Goal: Information Seeking & Learning: Learn about a topic

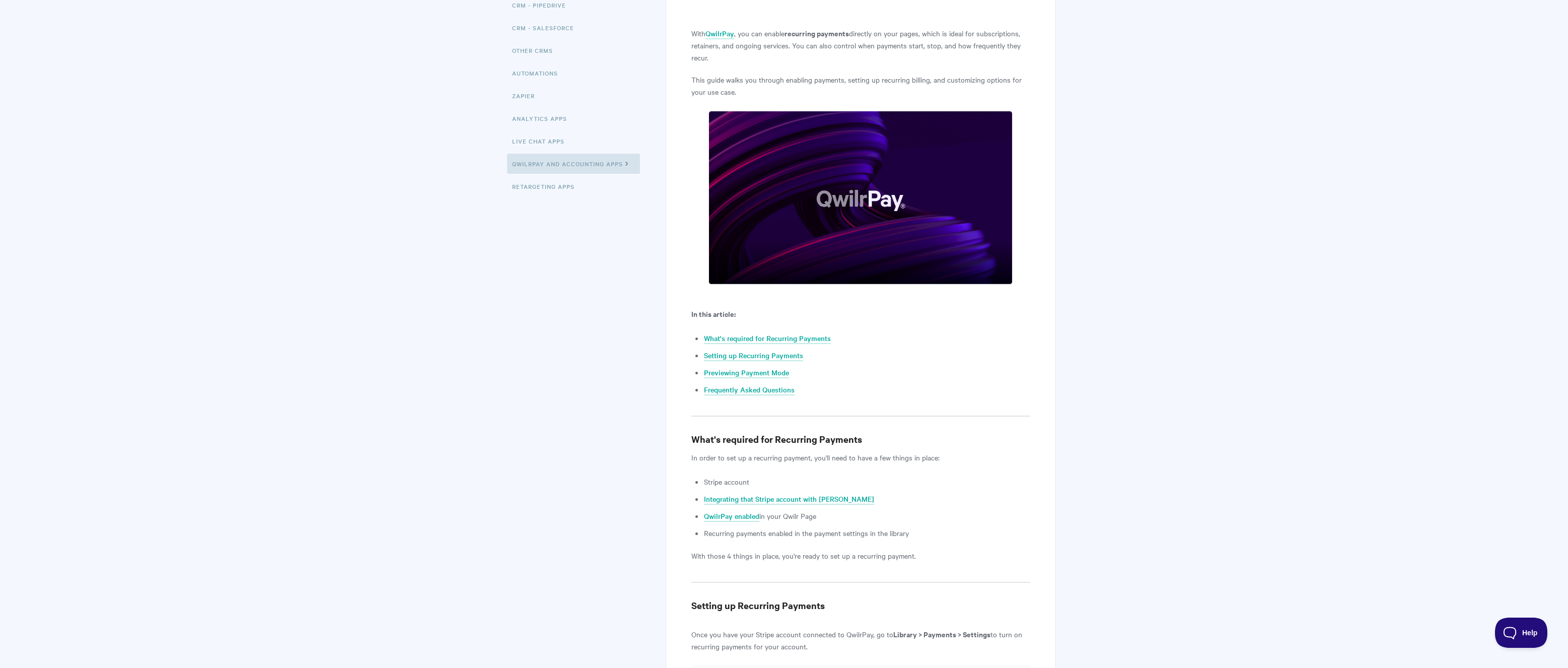
scroll to position [252, 0]
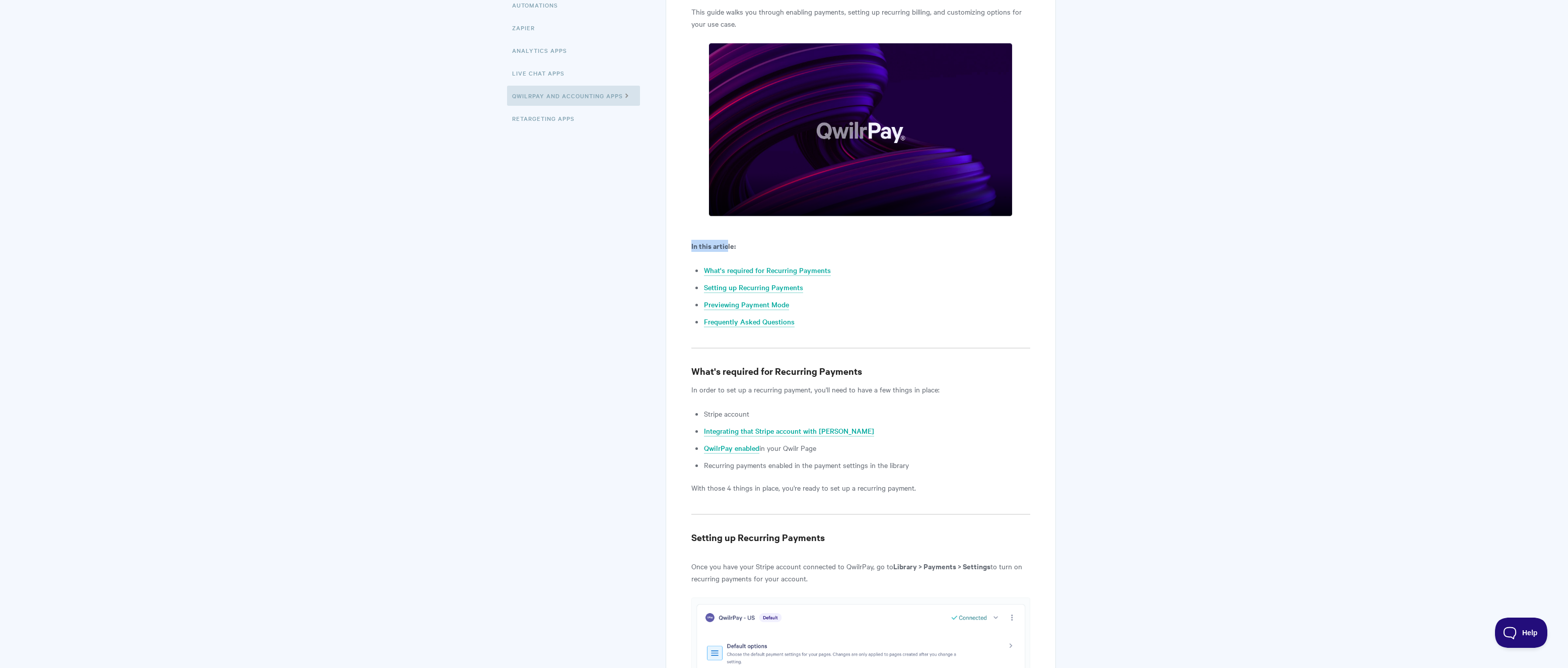
drag, startPoint x: 687, startPoint y: 247, endPoint x: 728, endPoint y: 247, distance: 41.0
drag, startPoint x: 728, startPoint y: 247, endPoint x: 719, endPoint y: 265, distance: 20.1
click at [728, 247] on b "In this article:" at bounding box center [713, 245] width 44 height 10
drag, startPoint x: 762, startPoint y: 397, endPoint x: 816, endPoint y: 370, distance: 60.4
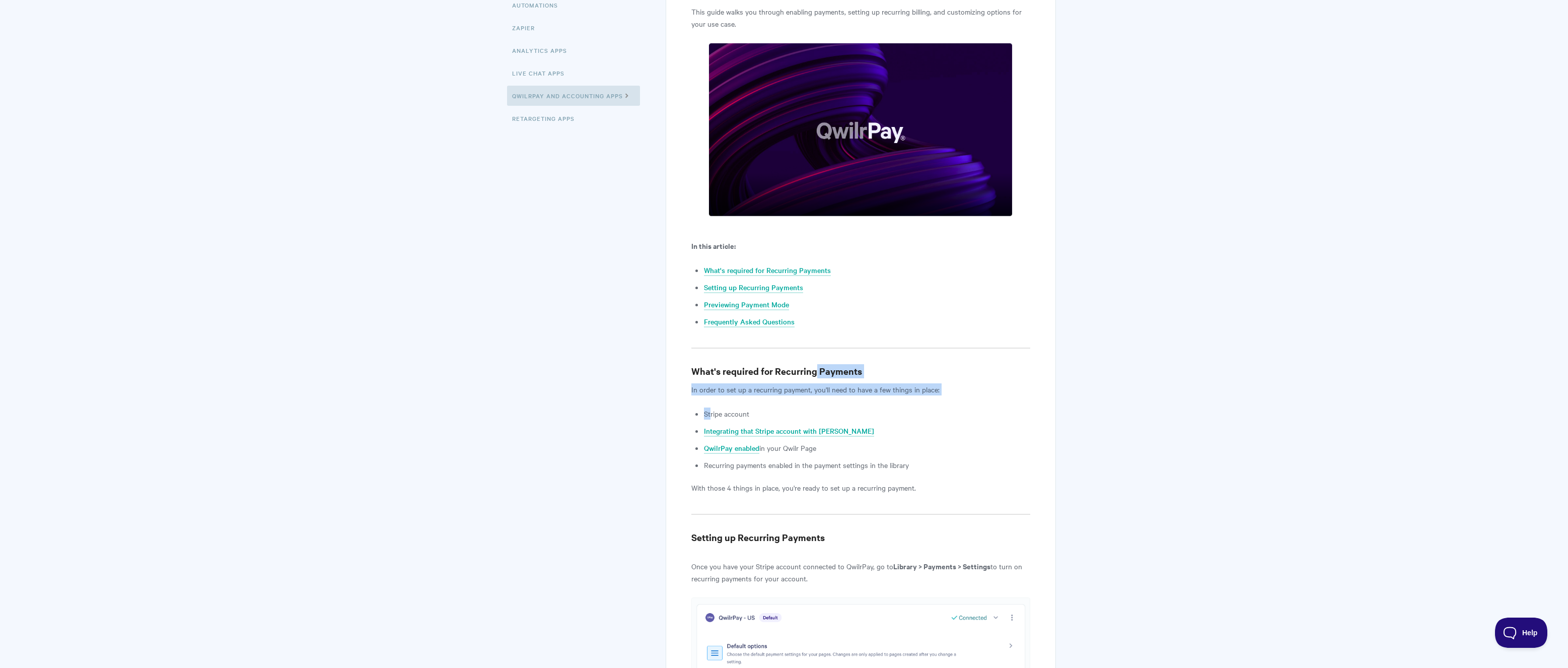
click at [815, 369] on h3 "What's required for Recurring Payments" at bounding box center [860, 371] width 339 height 14
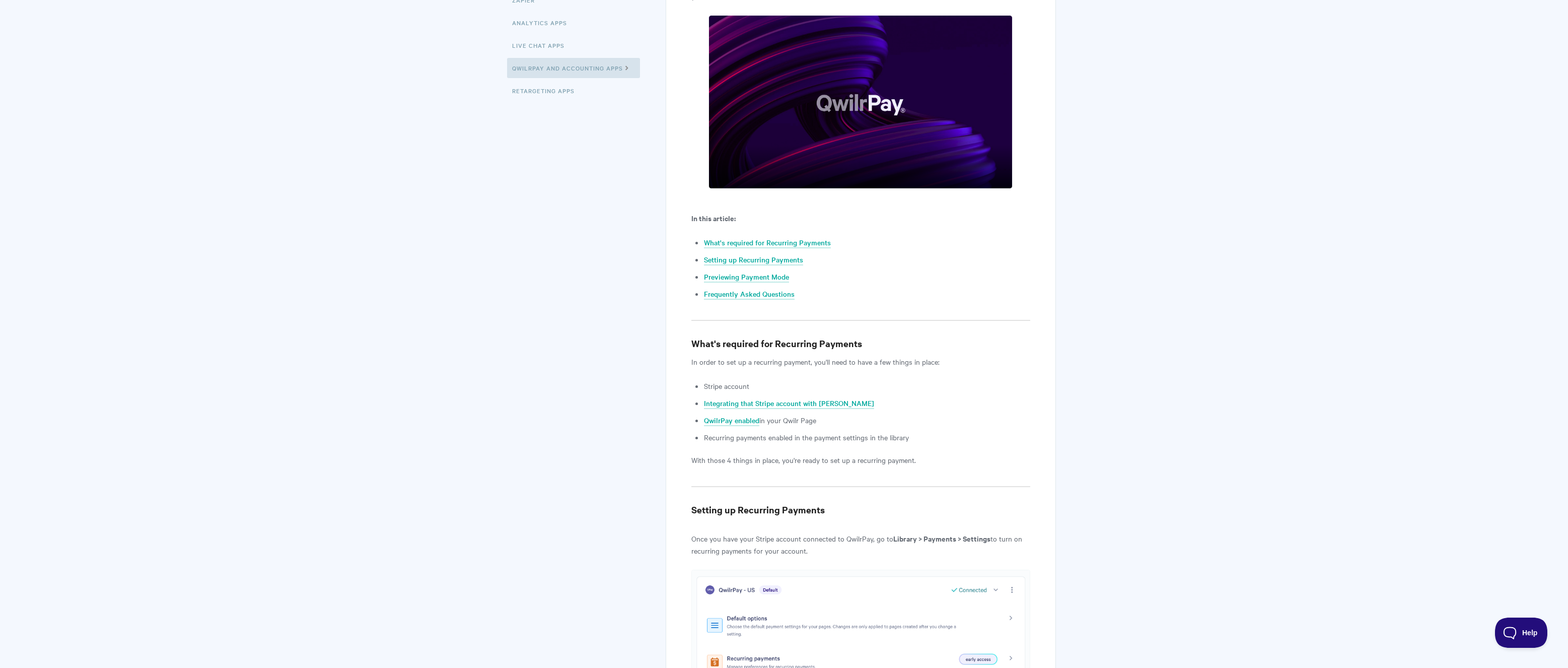
scroll to position [302, 0]
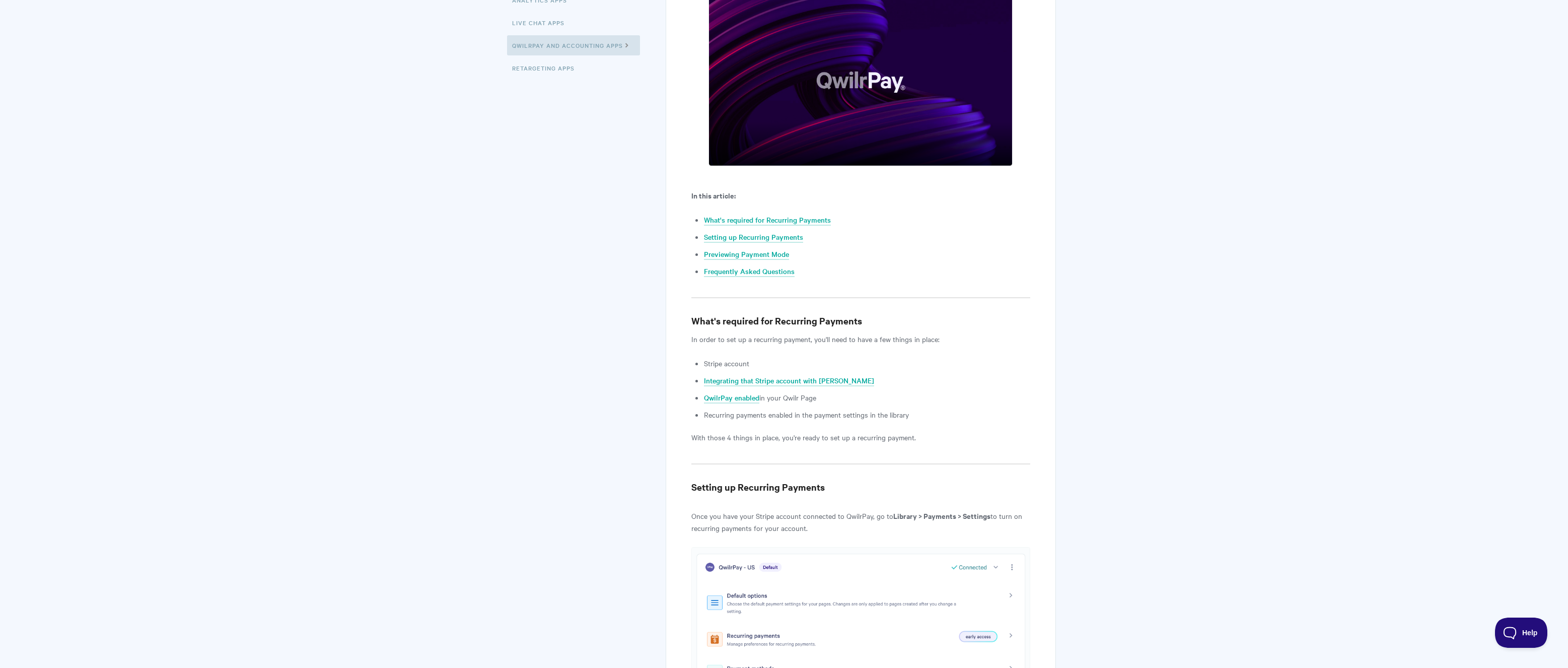
drag, startPoint x: 751, startPoint y: 412, endPoint x: 872, endPoint y: 415, distance: 121.0
click at [872, 415] on li "Recurring payments enabled in the payment settings in the library" at bounding box center [867, 415] width 326 height 12
drag, startPoint x: 872, startPoint y: 415, endPoint x: 848, endPoint y: 419, distance: 24.3
click at [872, 415] on li "Recurring payments enabled in the payment settings in the library" at bounding box center [867, 415] width 326 height 12
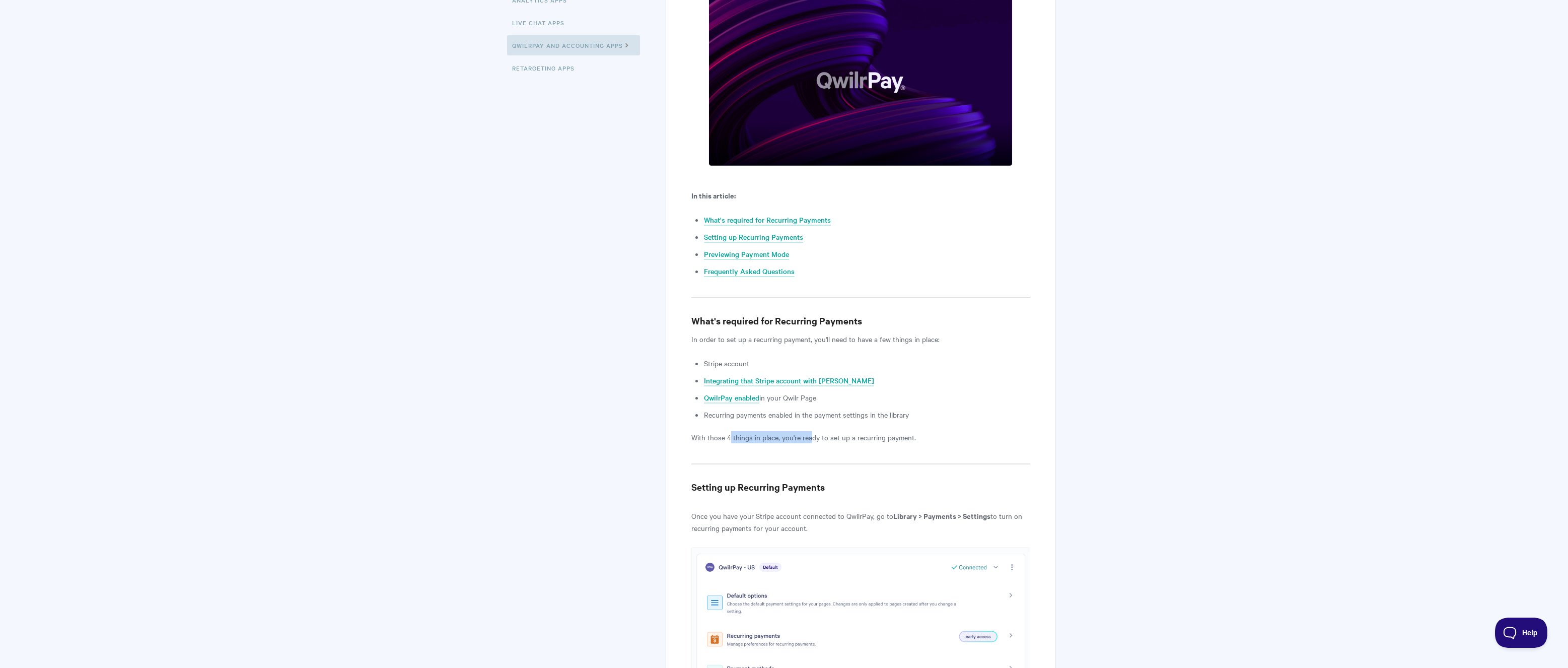
drag, startPoint x: 730, startPoint y: 436, endPoint x: 810, endPoint y: 437, distance: 80.0
click at [810, 437] on p "With those 4 things in place, you're ready to set up a recurring payment." at bounding box center [860, 437] width 339 height 12
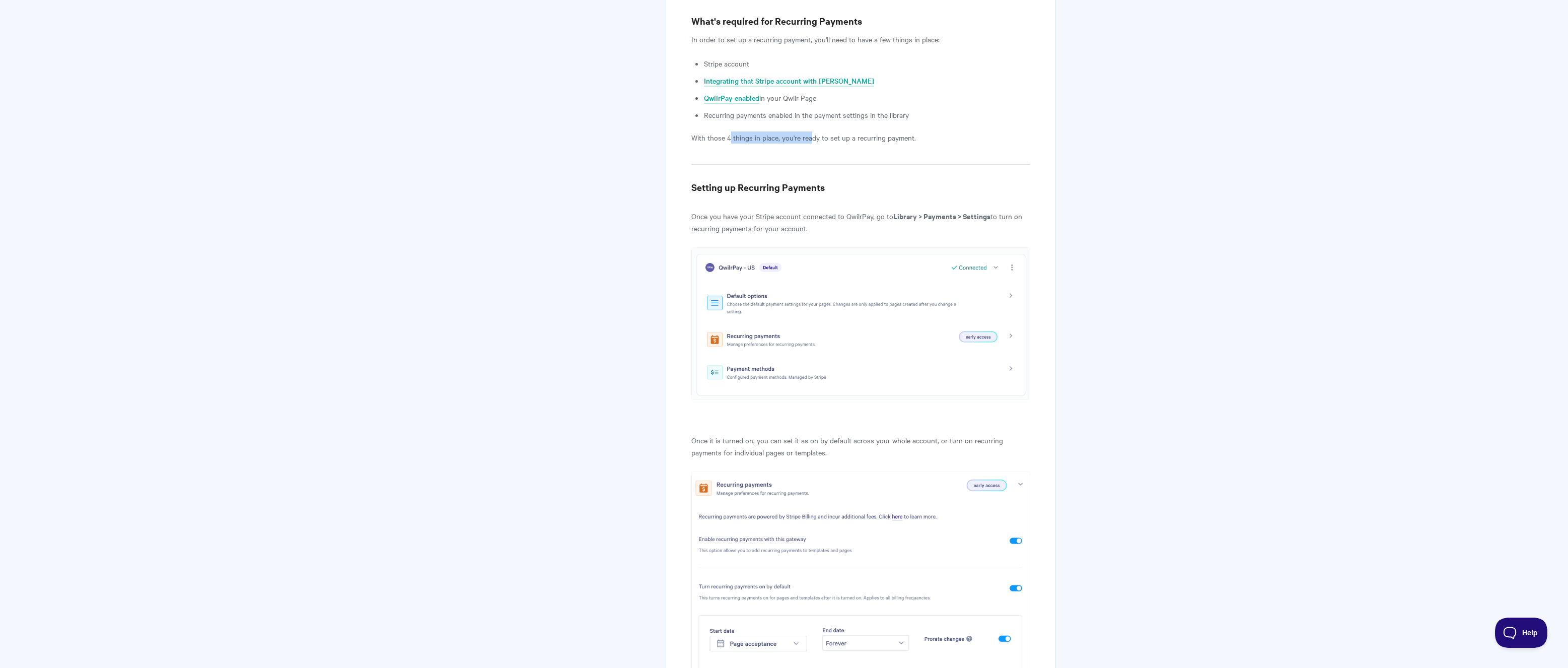
scroll to position [604, 0]
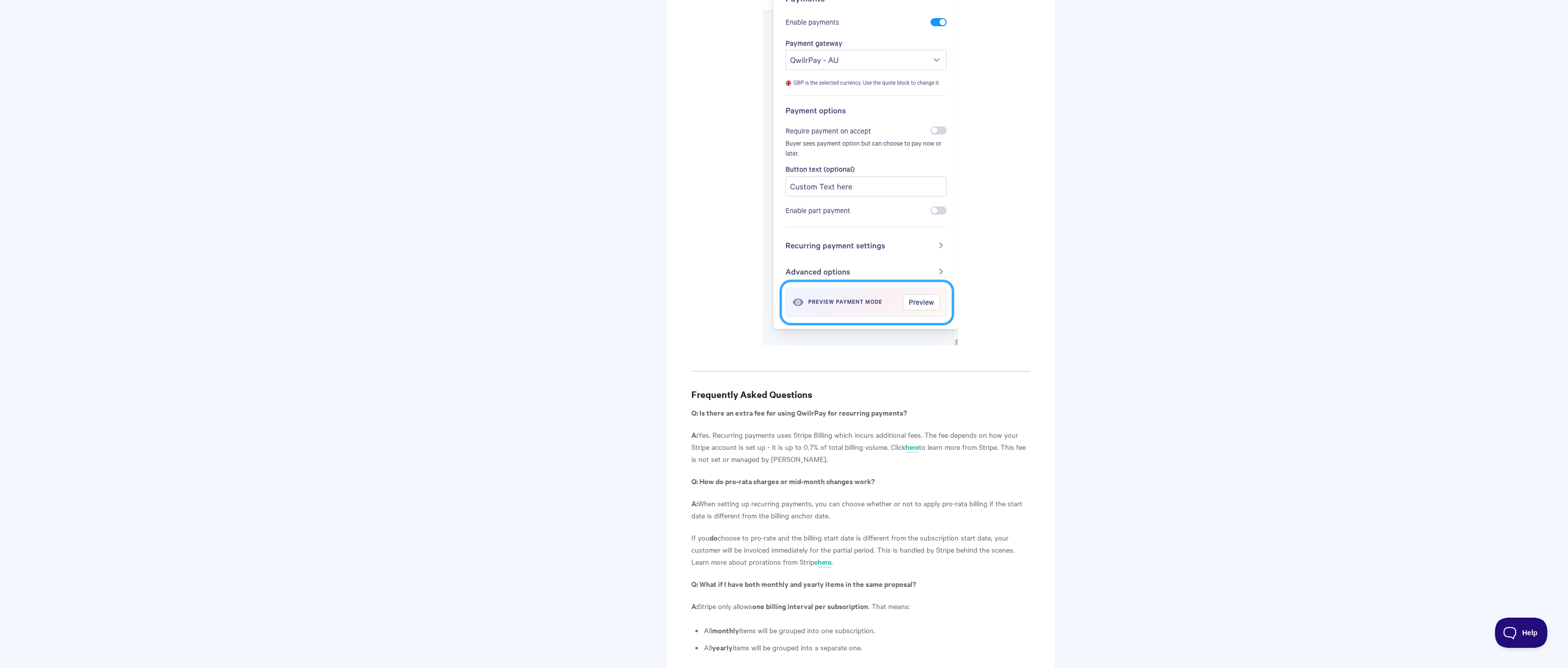
scroll to position [3072, 0]
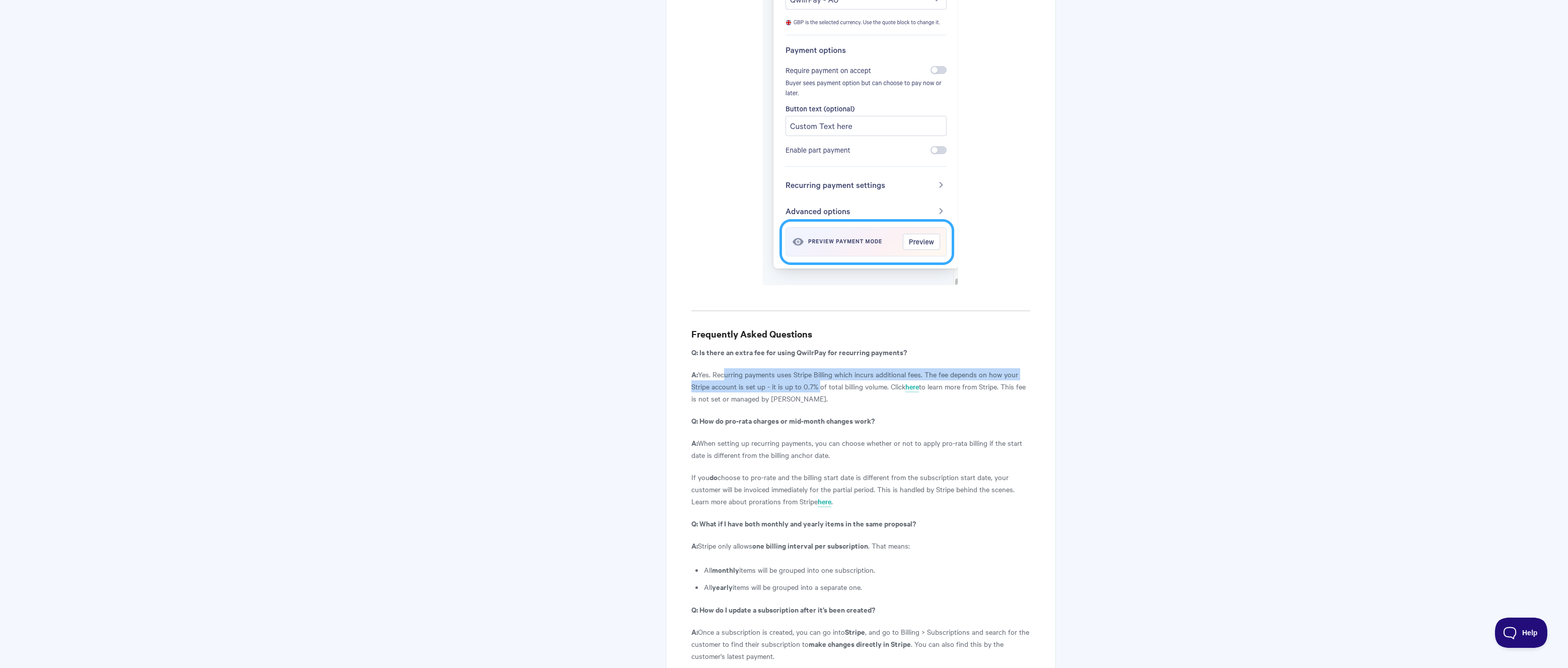
drag, startPoint x: 720, startPoint y: 339, endPoint x: 813, endPoint y: 343, distance: 93.1
click at [813, 368] on p "A: Yes. Recurring payments uses Stripe Billing which incurs additional fees. Th…" at bounding box center [860, 386] width 339 height 36
drag, startPoint x: 827, startPoint y: 346, endPoint x: 786, endPoint y: 343, distance: 41.1
click at [786, 368] on p "A: Yes. Recurring payments uses Stripe Billing which incurs additional fees. Th…" at bounding box center [860, 386] width 339 height 36
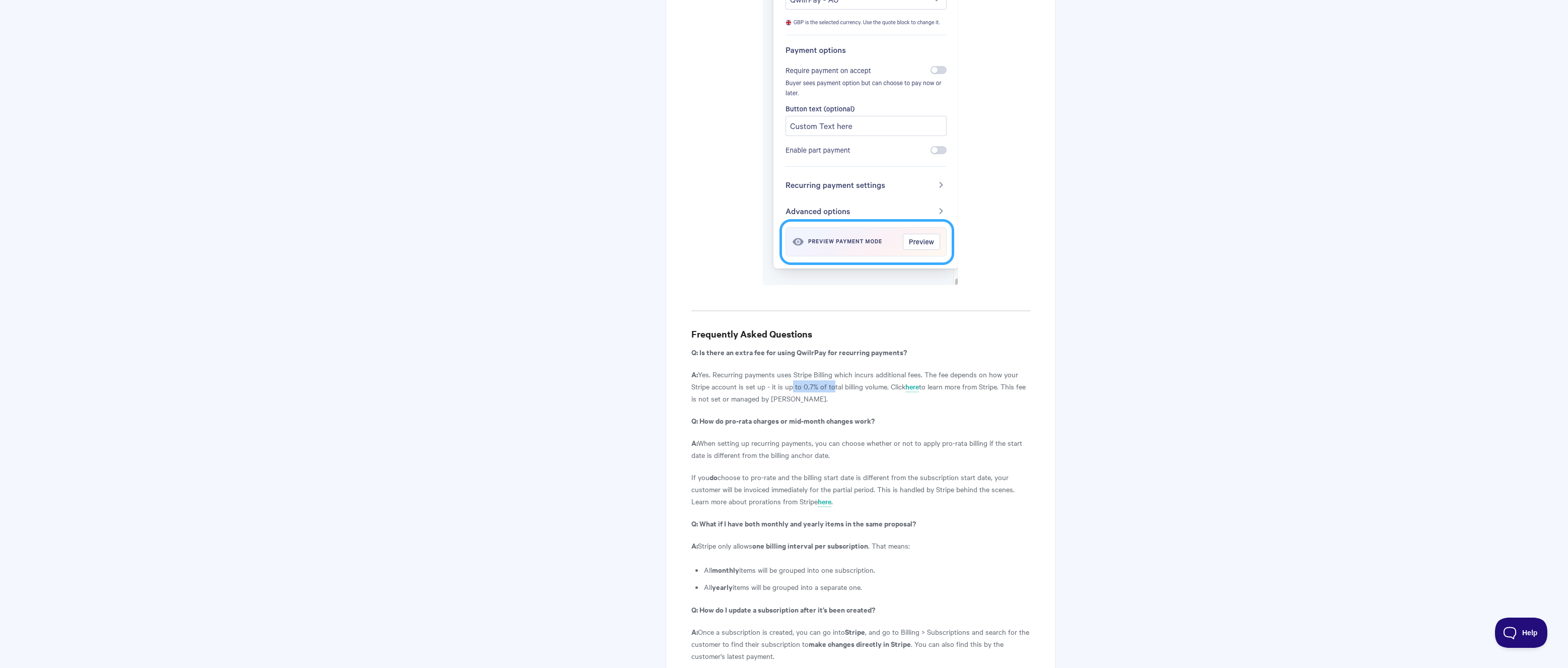
click at [786, 368] on p "A: Yes. Recurring payments uses Stripe Billing which incurs additional fees. Th…" at bounding box center [860, 386] width 339 height 36
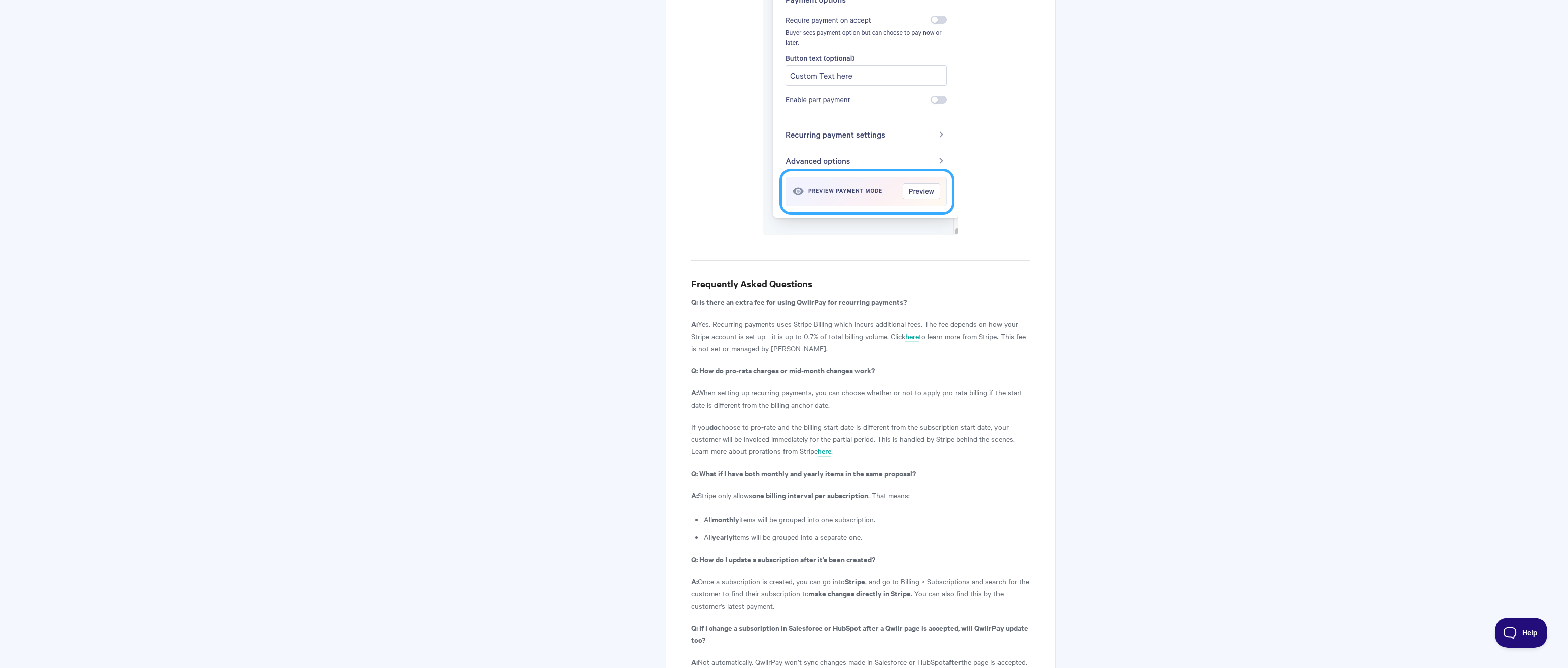
scroll to position [3173, 0]
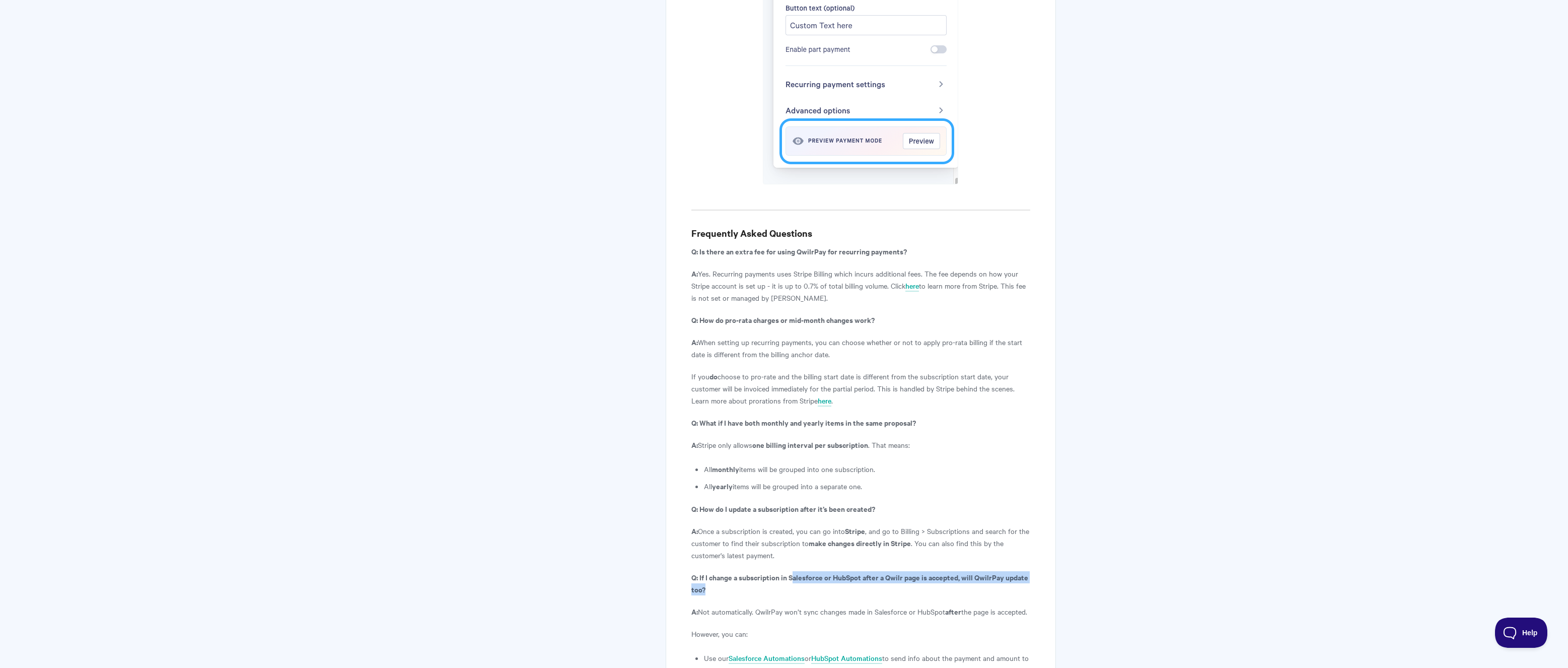
drag, startPoint x: 796, startPoint y: 537, endPoint x: 791, endPoint y: 554, distance: 17.7
click at [791, 571] on p "Q: If I change a subscription in Salesforce or HubSpot after a Qwilr page is ac…" at bounding box center [860, 584] width 339 height 24
drag, startPoint x: 791, startPoint y: 554, endPoint x: 782, endPoint y: 560, distance: 10.8
click at [791, 571] on p "Q: If I change a subscription in Salesforce or HubSpot after a Qwilr page is ac…" at bounding box center [860, 584] width 339 height 24
drag, startPoint x: 755, startPoint y: 574, endPoint x: 870, endPoint y: 573, distance: 115.0
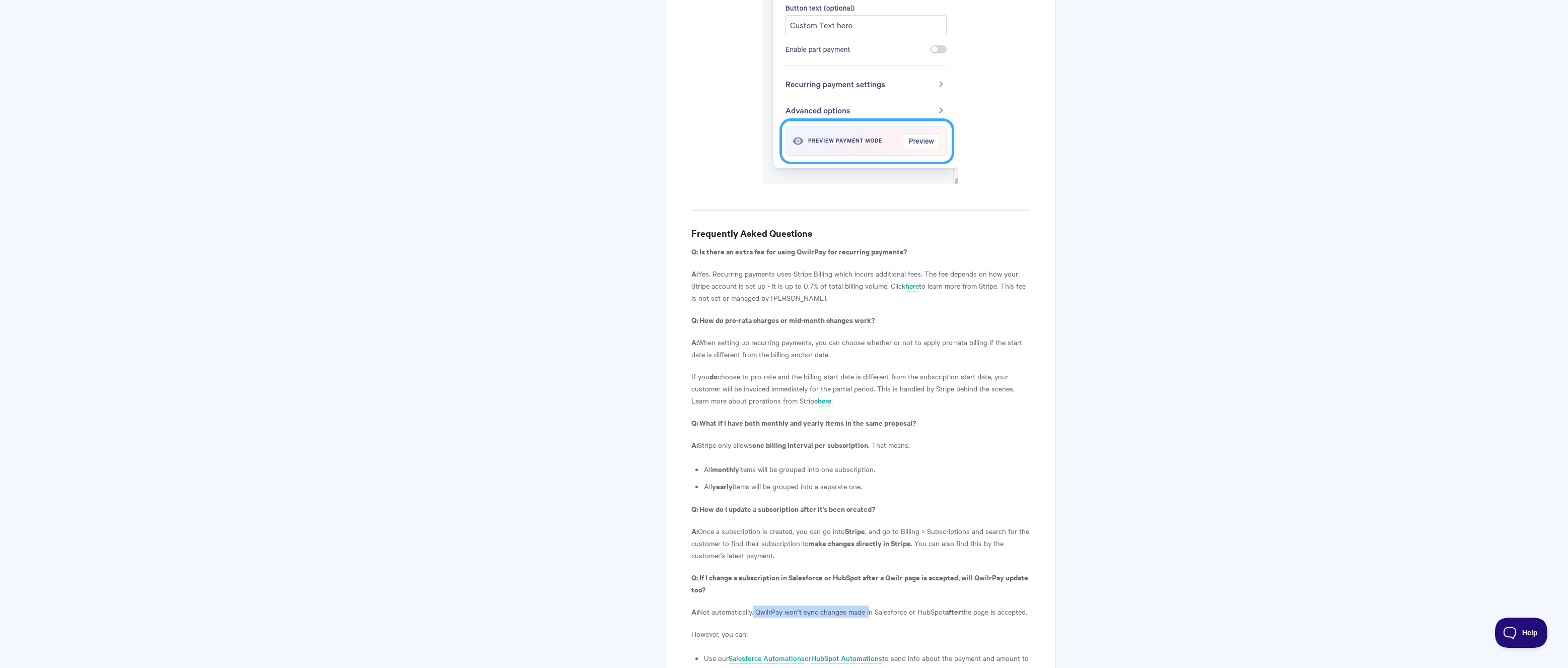
click at [870, 606] on p "A: Not automatically. QwilrPay won’t sync changes made in Salesforce or HubSpot…" at bounding box center [860, 612] width 339 height 12
click at [871, 606] on p "A: Not automatically. QwilrPay won’t sync changes made in Salesforce or HubSpot…" at bounding box center [860, 612] width 339 height 12
drag, startPoint x: 884, startPoint y: 573, endPoint x: 916, endPoint y: 577, distance: 32.2
click at [916, 606] on p "A: Not automatically. QwilrPay won’t sync changes made in Salesforce or HubSpot…" at bounding box center [860, 612] width 339 height 12
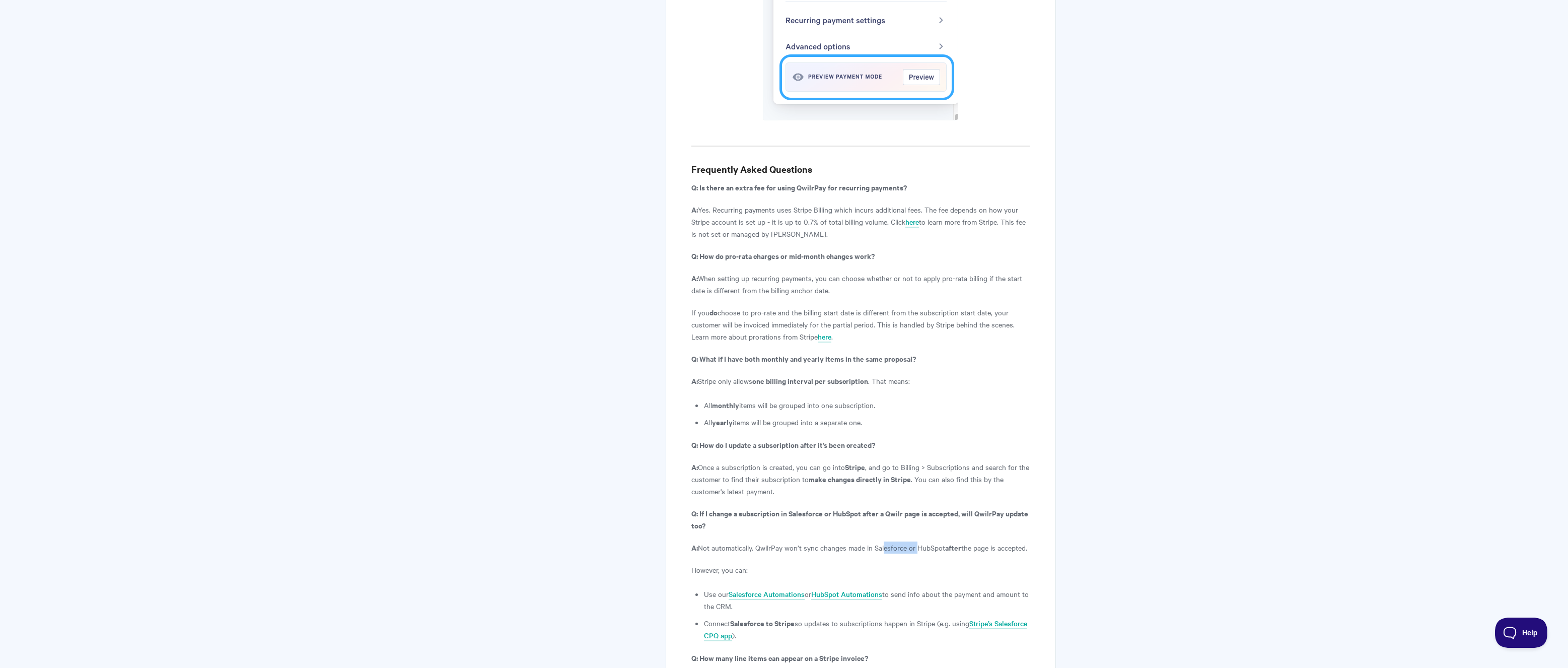
scroll to position [3324, 0]
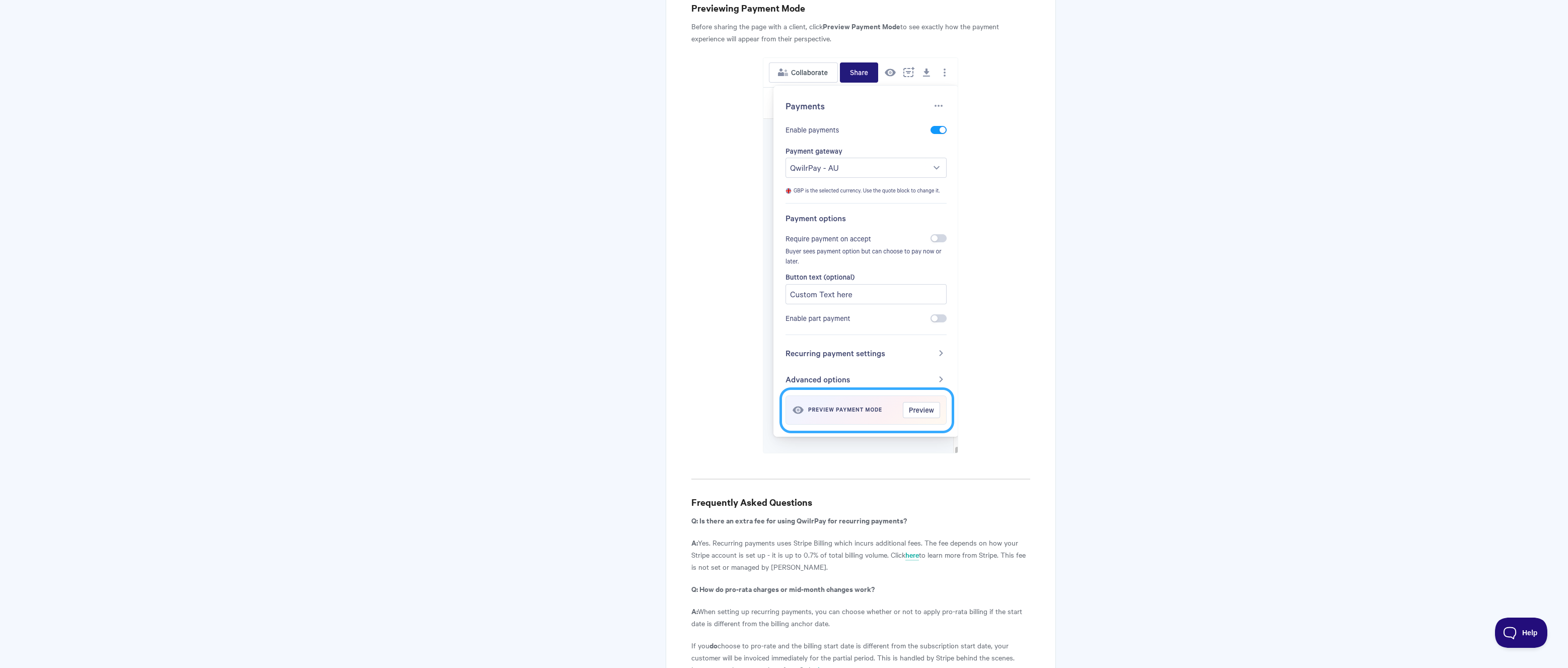
scroll to position [2974, 0]
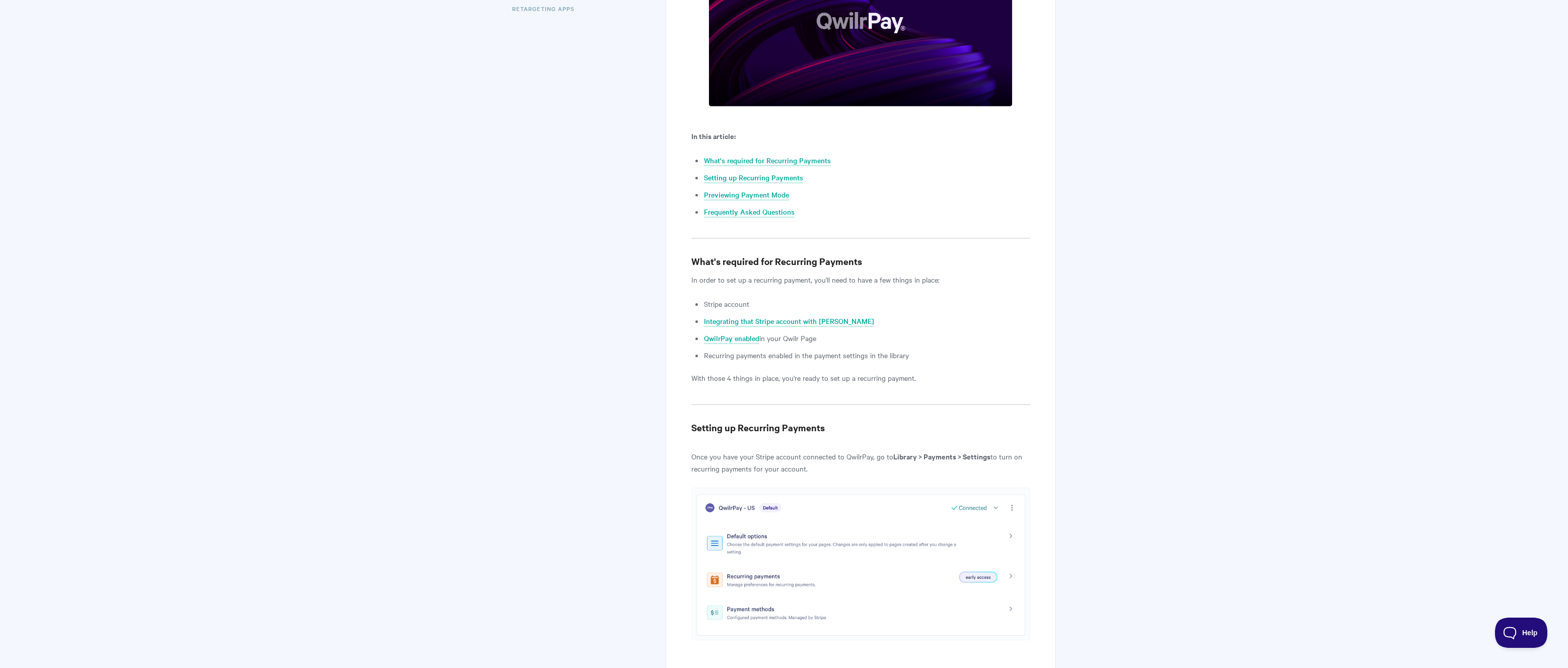
scroll to position [0, 0]
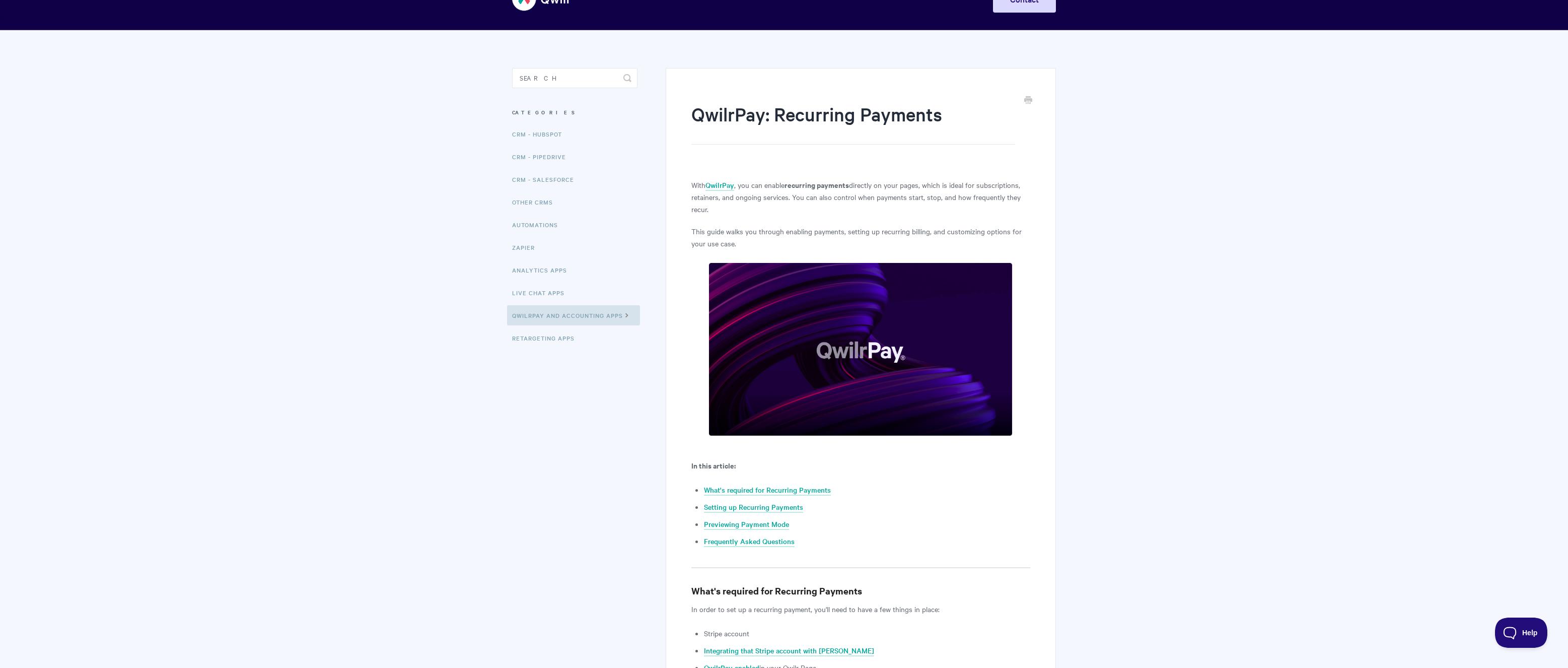
scroll to position [50, 0]
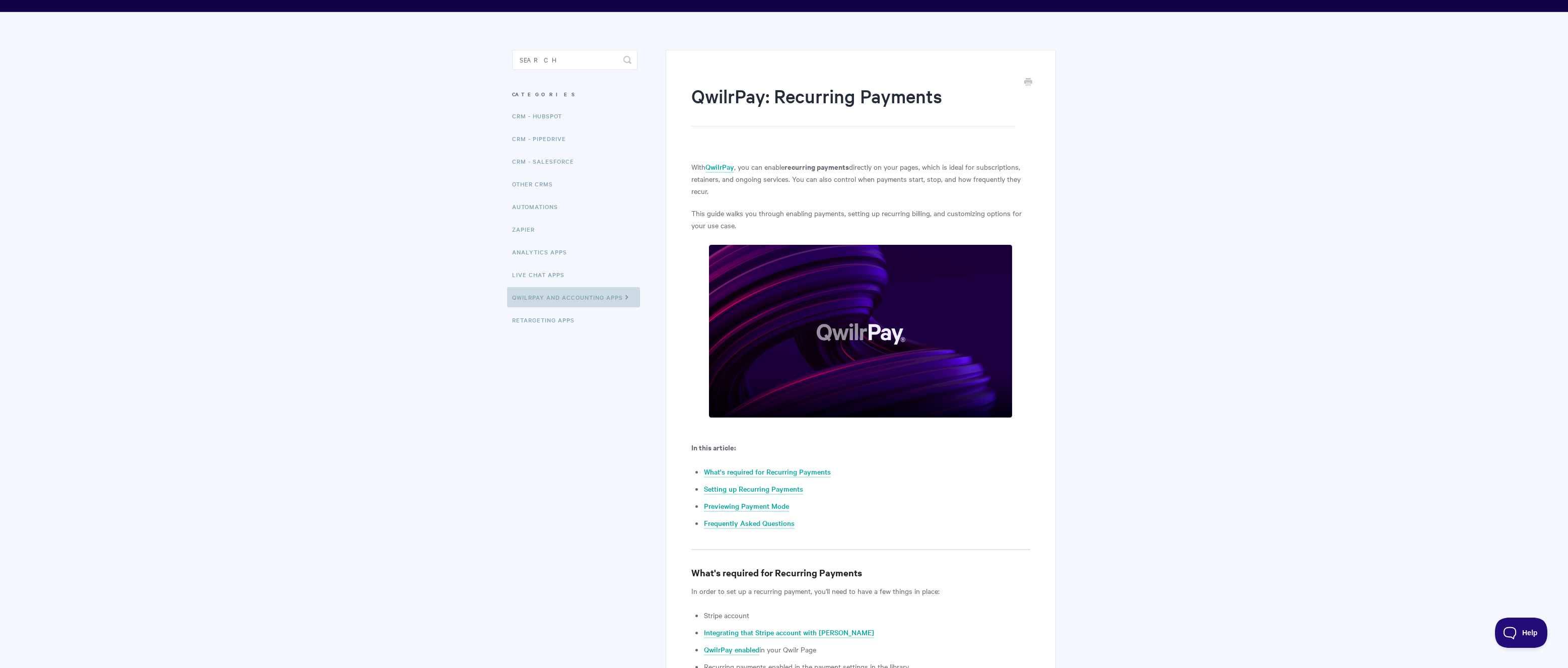
click at [602, 295] on link "QwilrPay and Accounting Apps" at bounding box center [573, 297] width 133 height 20
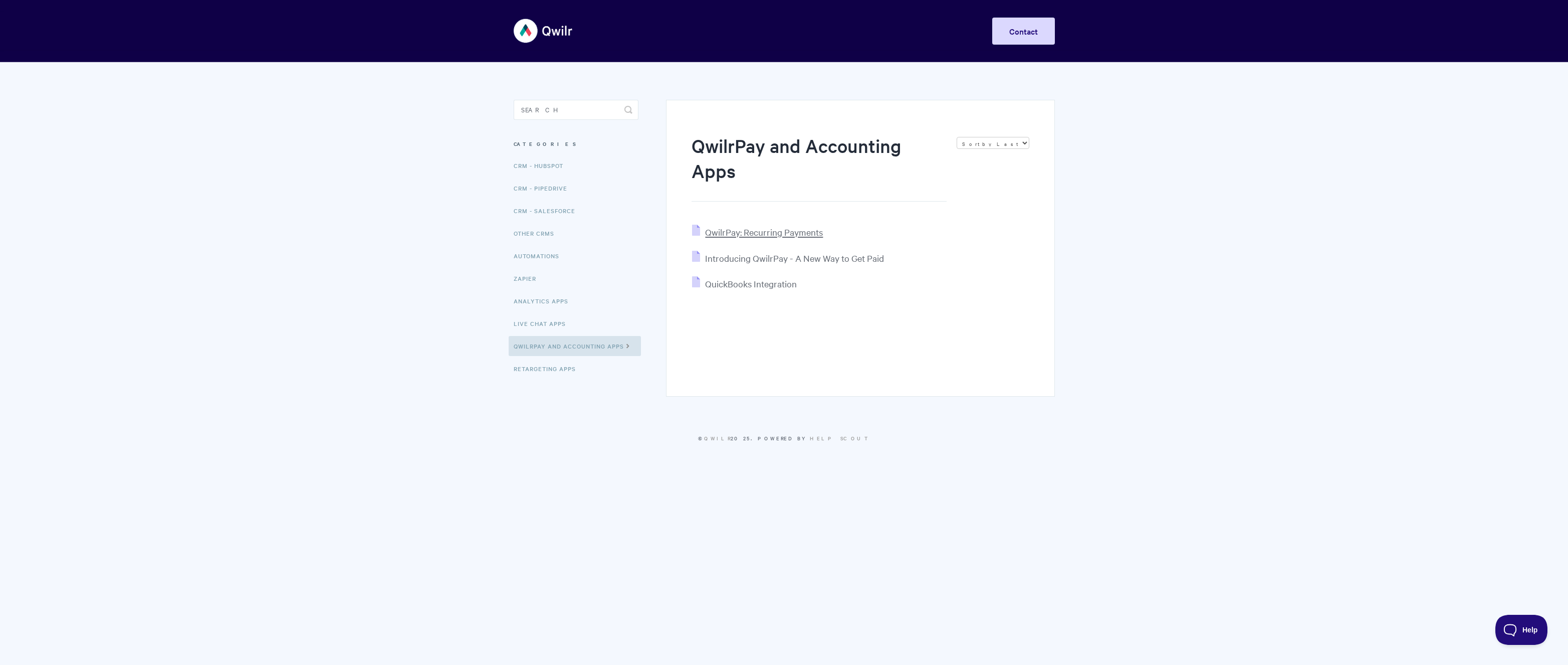
click at [746, 230] on span "QwilrPay: Recurring Payments" at bounding box center [763, 231] width 117 height 12
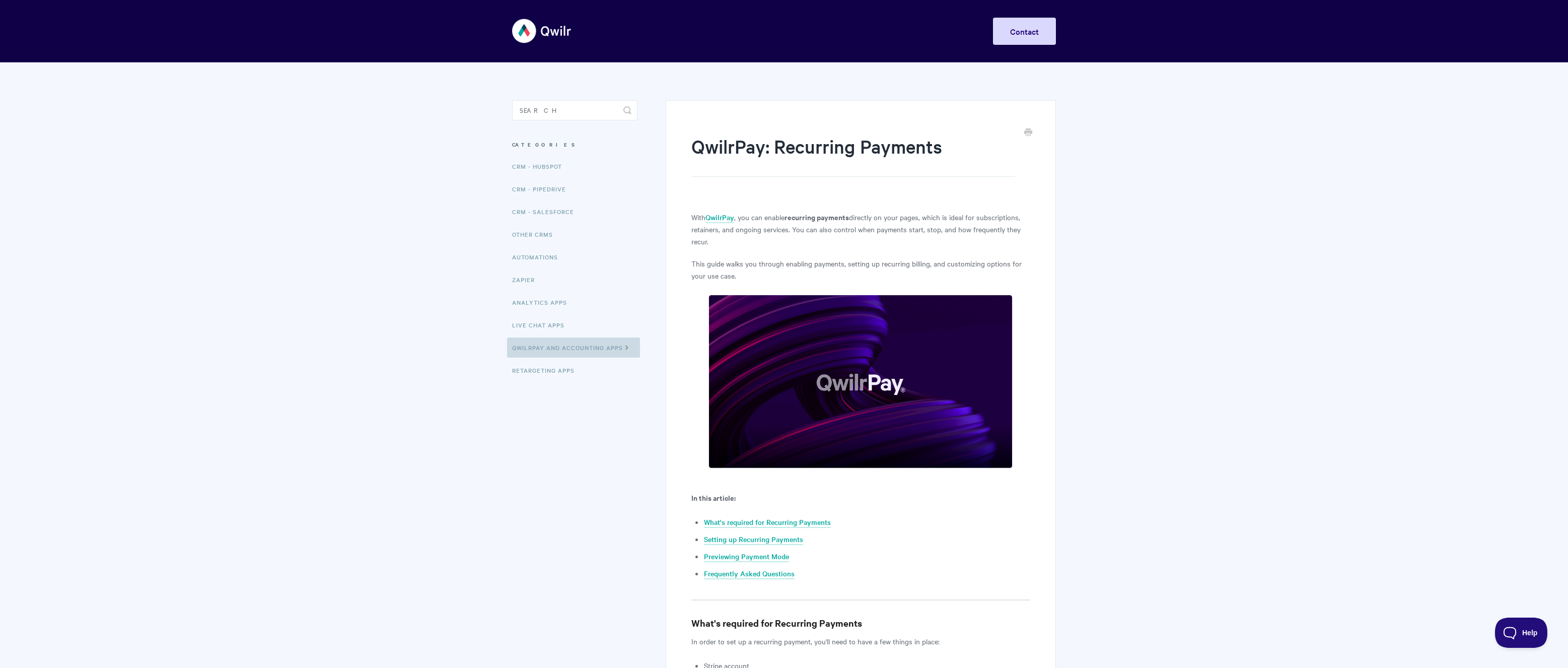
click at [580, 352] on link "QwilrPay and Accounting Apps" at bounding box center [573, 347] width 133 height 20
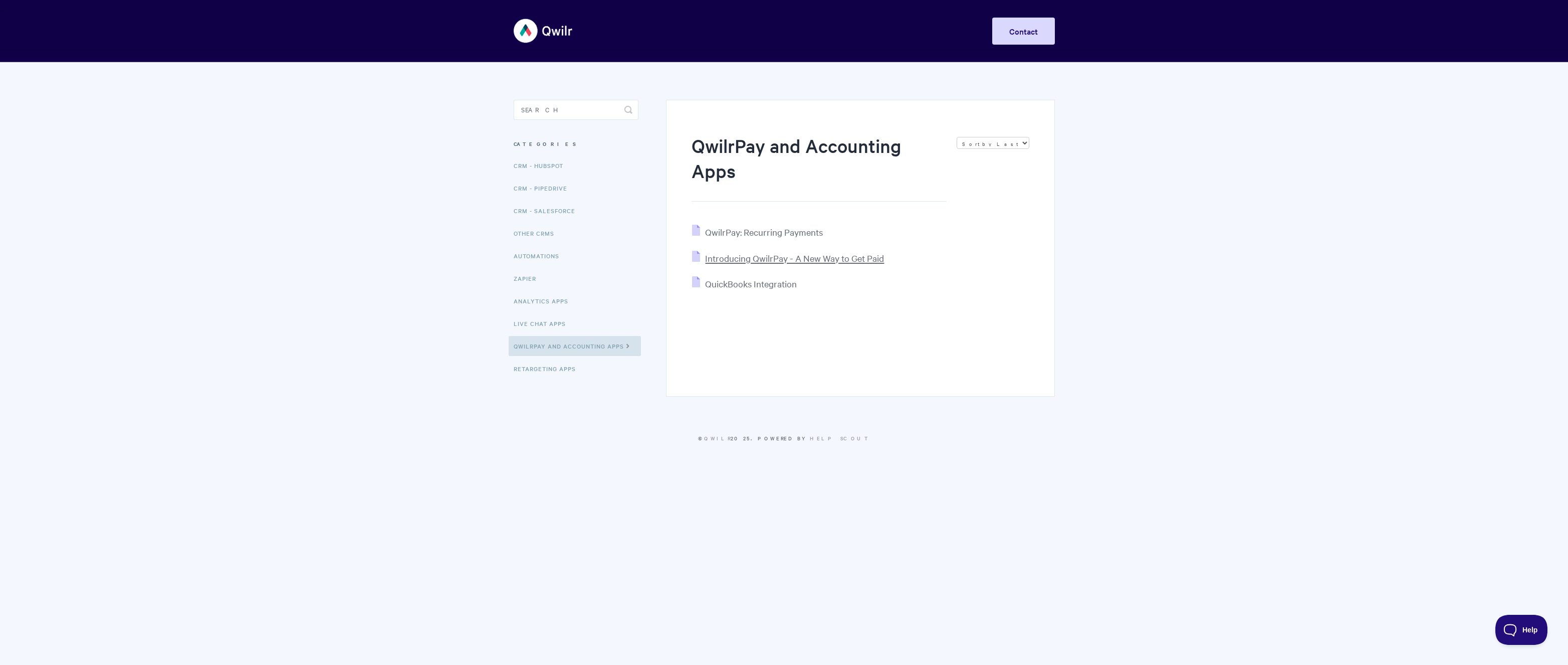
click at [753, 257] on span "Introducing QwilrPay - A New Way to Get Paid" at bounding box center [794, 258] width 179 height 12
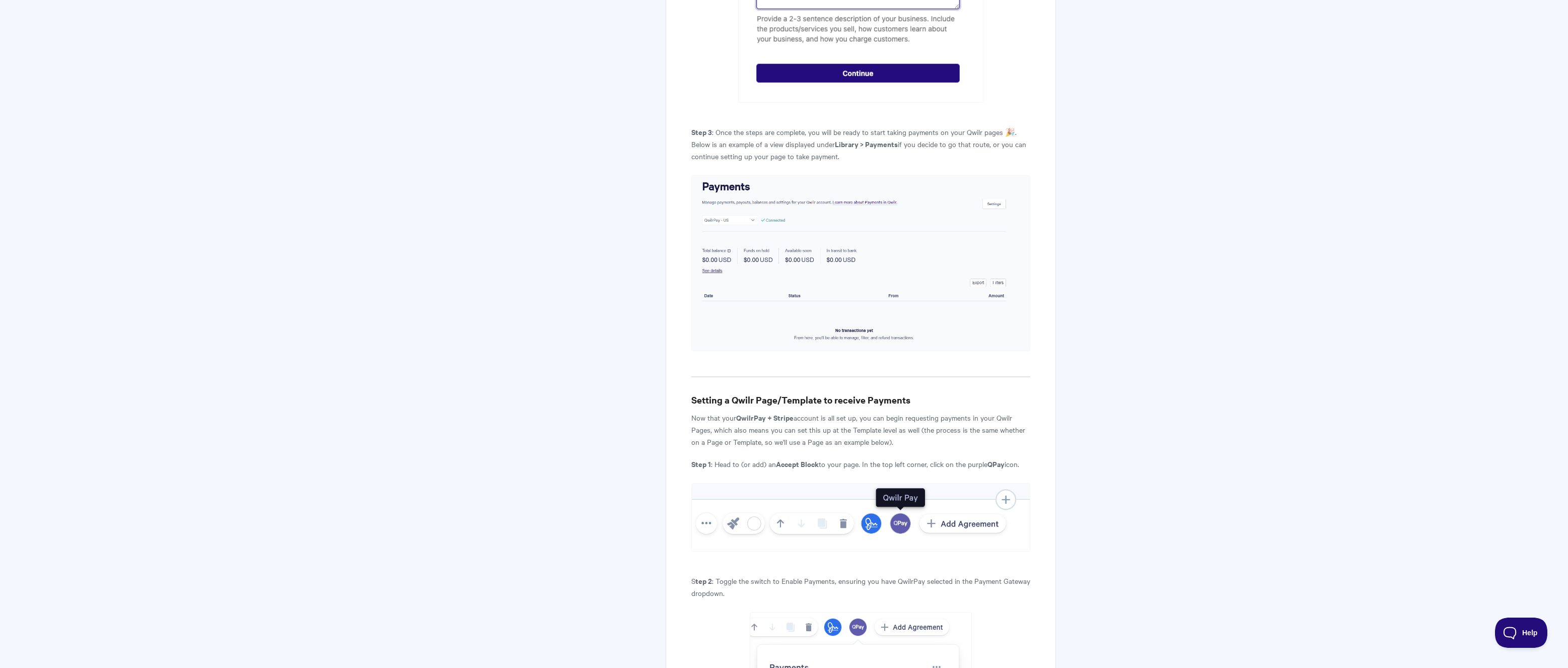
scroll to position [1964, 0]
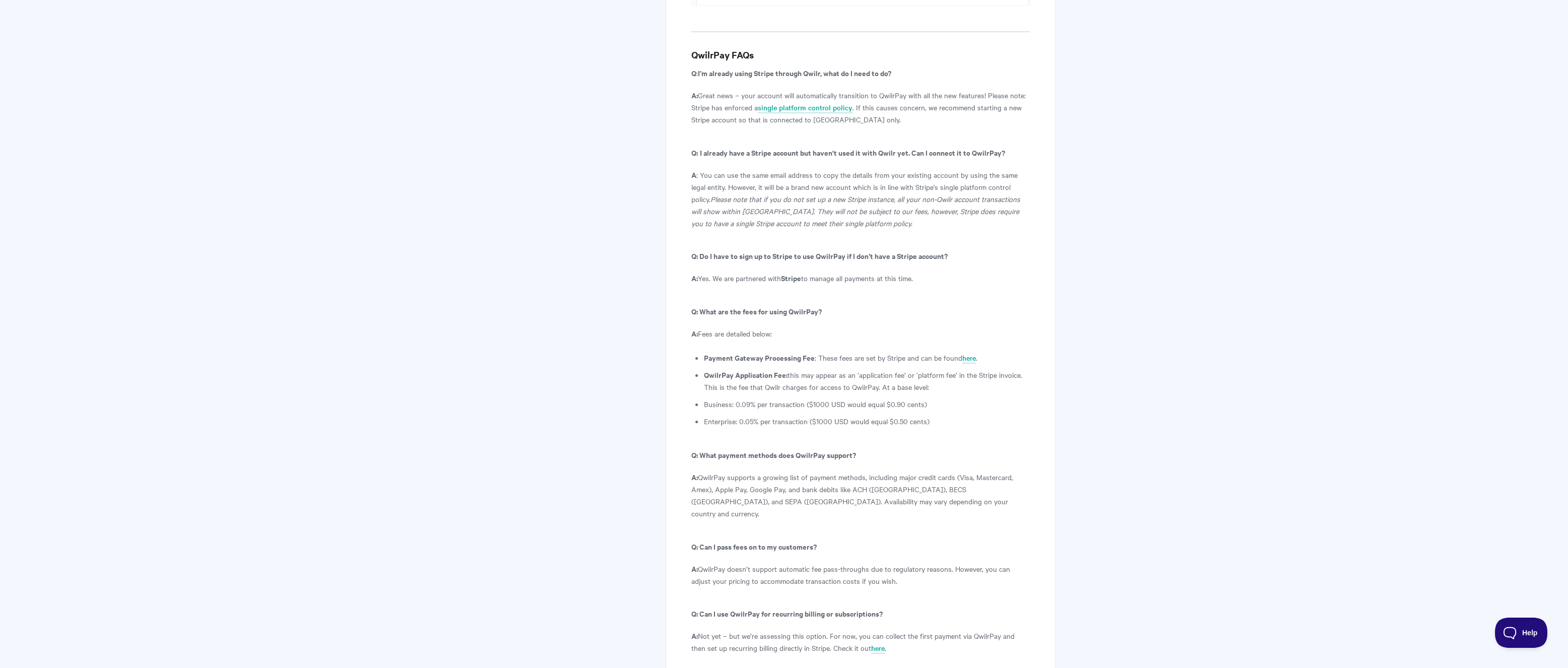
scroll to position [5238, 0]
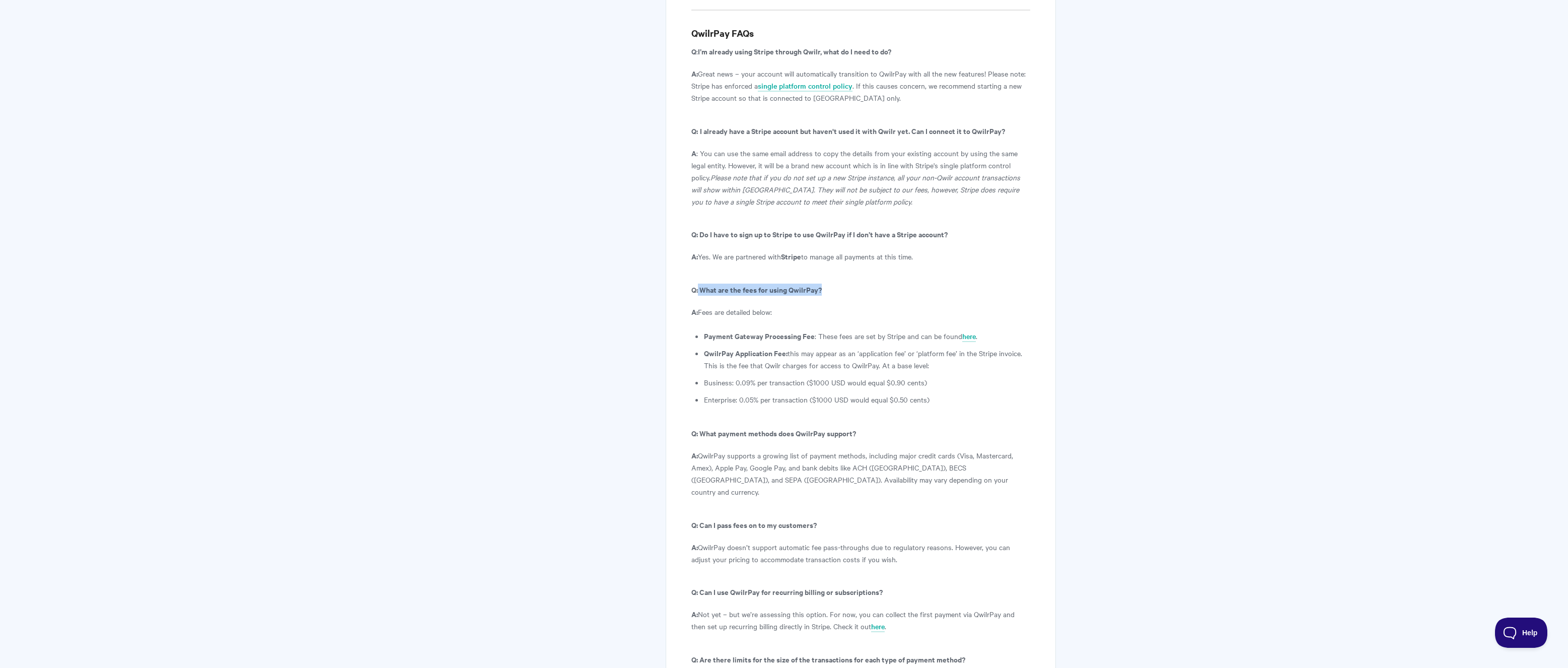
drag, startPoint x: 698, startPoint y: 167, endPoint x: 834, endPoint y: 168, distance: 136.0
click at [834, 283] on p "Q: What are the fees for using QwilrPay?" at bounding box center [860, 289] width 339 height 12
drag, startPoint x: 706, startPoint y: 216, endPoint x: 805, endPoint y: 215, distance: 99.0
click at [805, 330] on b "Payment Gateway Processing Fee" at bounding box center [759, 335] width 111 height 10
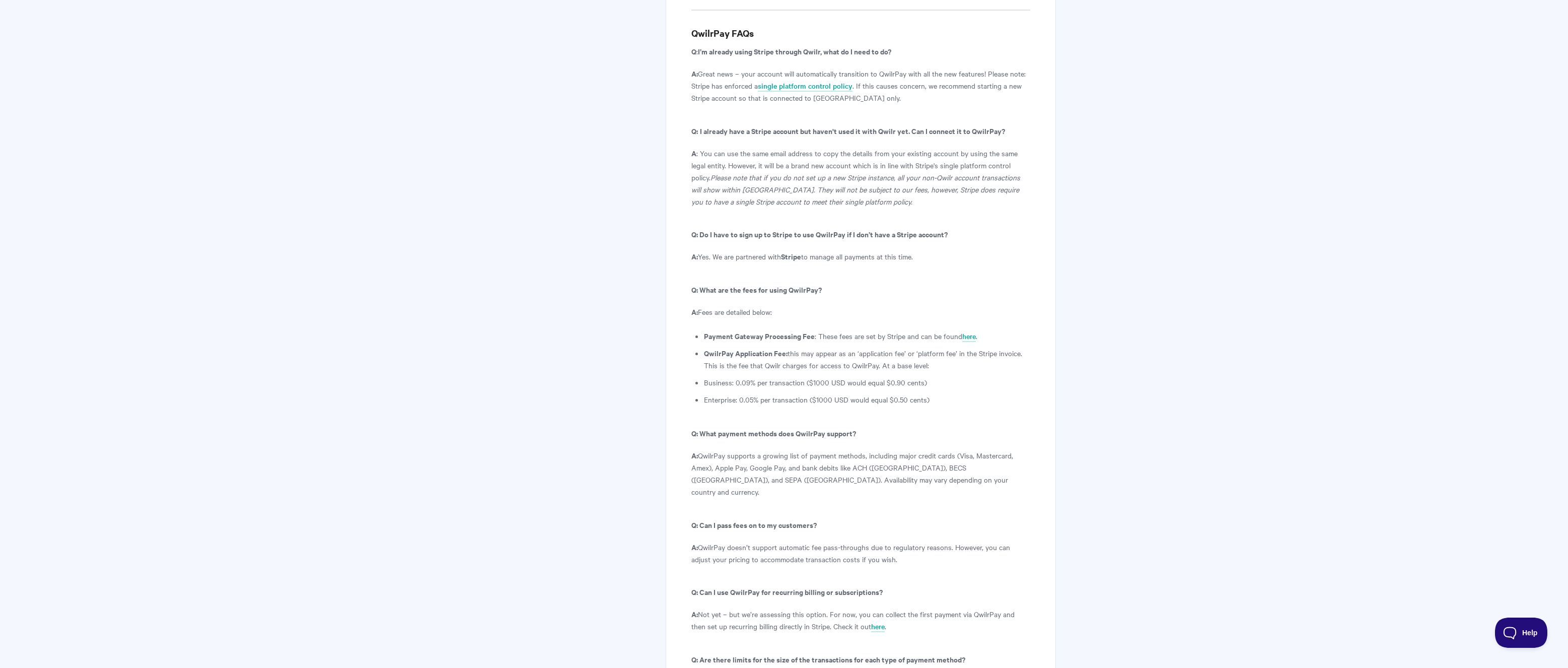
drag, startPoint x: 709, startPoint y: 233, endPoint x: 937, endPoint y: 242, distance: 228.2
click at [937, 347] on li "QwilrPay Application Fee: this may appear as an ‘application fee’ or ‘platform …" at bounding box center [867, 359] width 326 height 24
drag, startPoint x: 702, startPoint y: 258, endPoint x: 944, endPoint y: 252, distance: 242.1
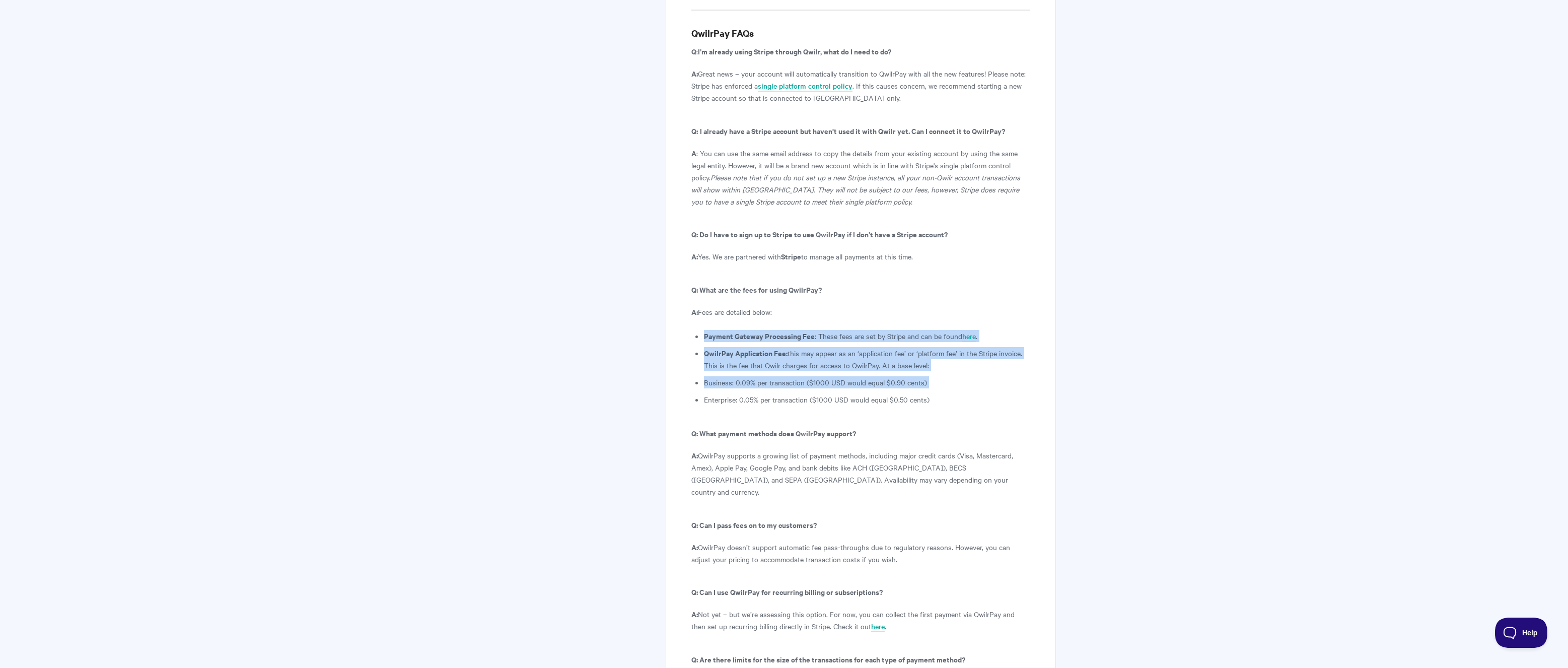
drag, startPoint x: 701, startPoint y: 279, endPoint x: 992, endPoint y: 289, distance: 291.2
drag, startPoint x: 992, startPoint y: 289, endPoint x: 987, endPoint y: 264, distance: 25.5
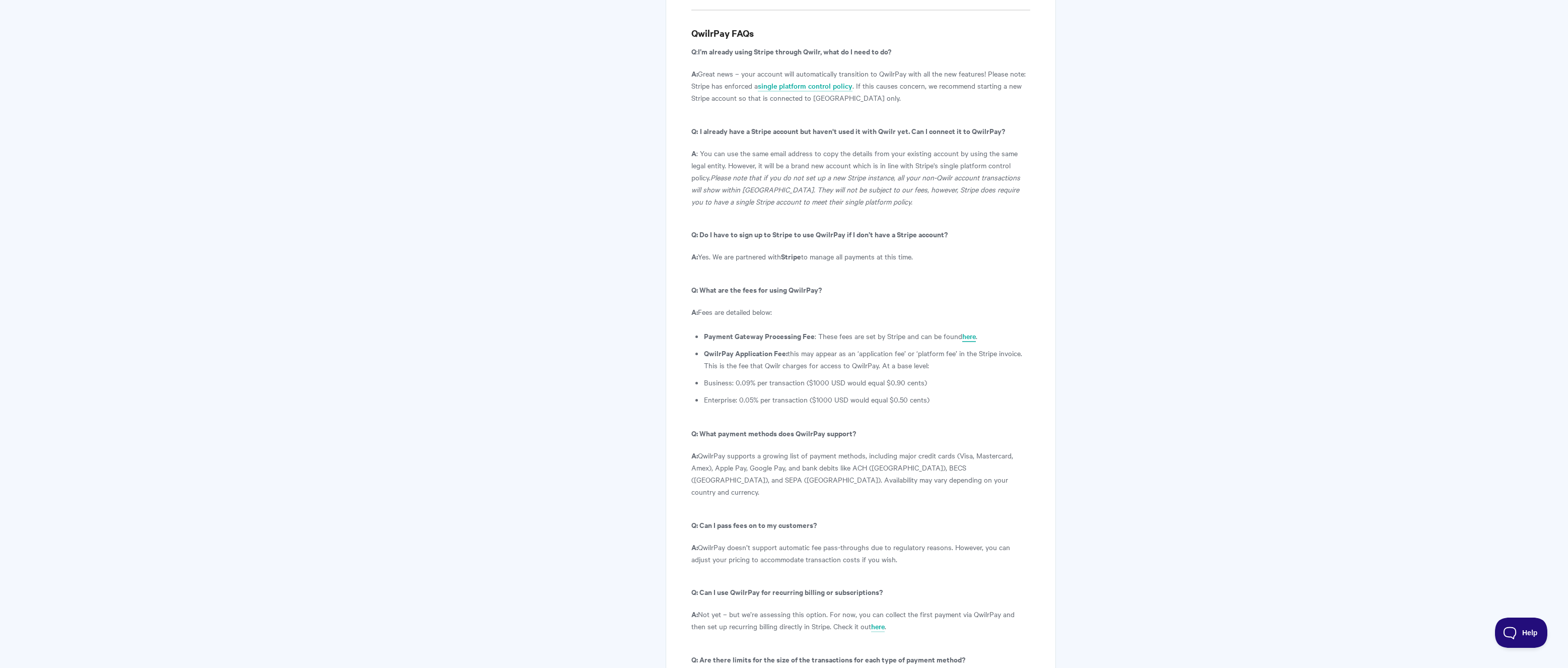
click at [962, 331] on link "here" at bounding box center [969, 336] width 13 height 11
click at [969, 331] on link "here" at bounding box center [969, 336] width 13 height 11
click at [964, 331] on link "here" at bounding box center [969, 336] width 13 height 11
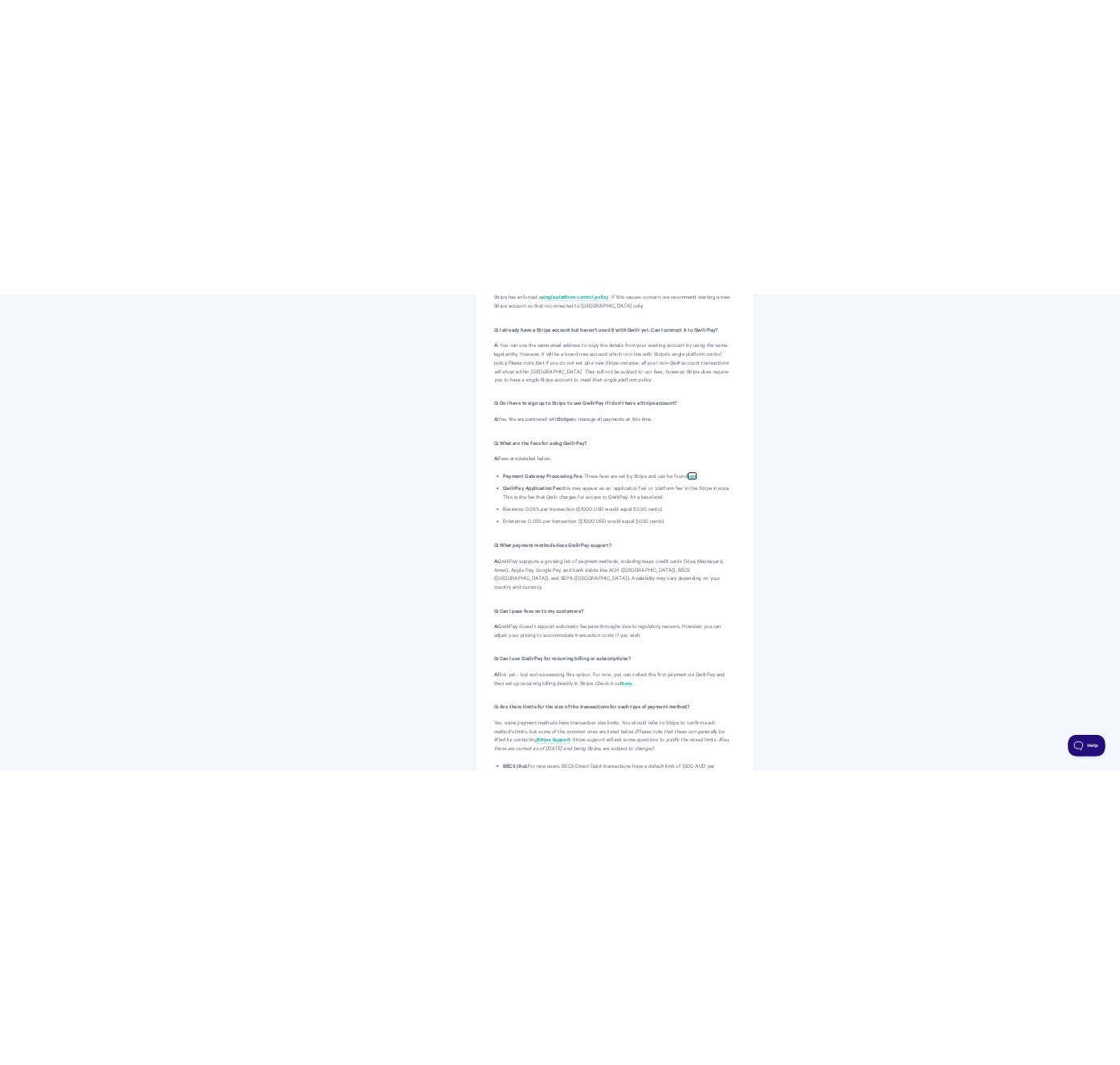
scroll to position [8511, 0]
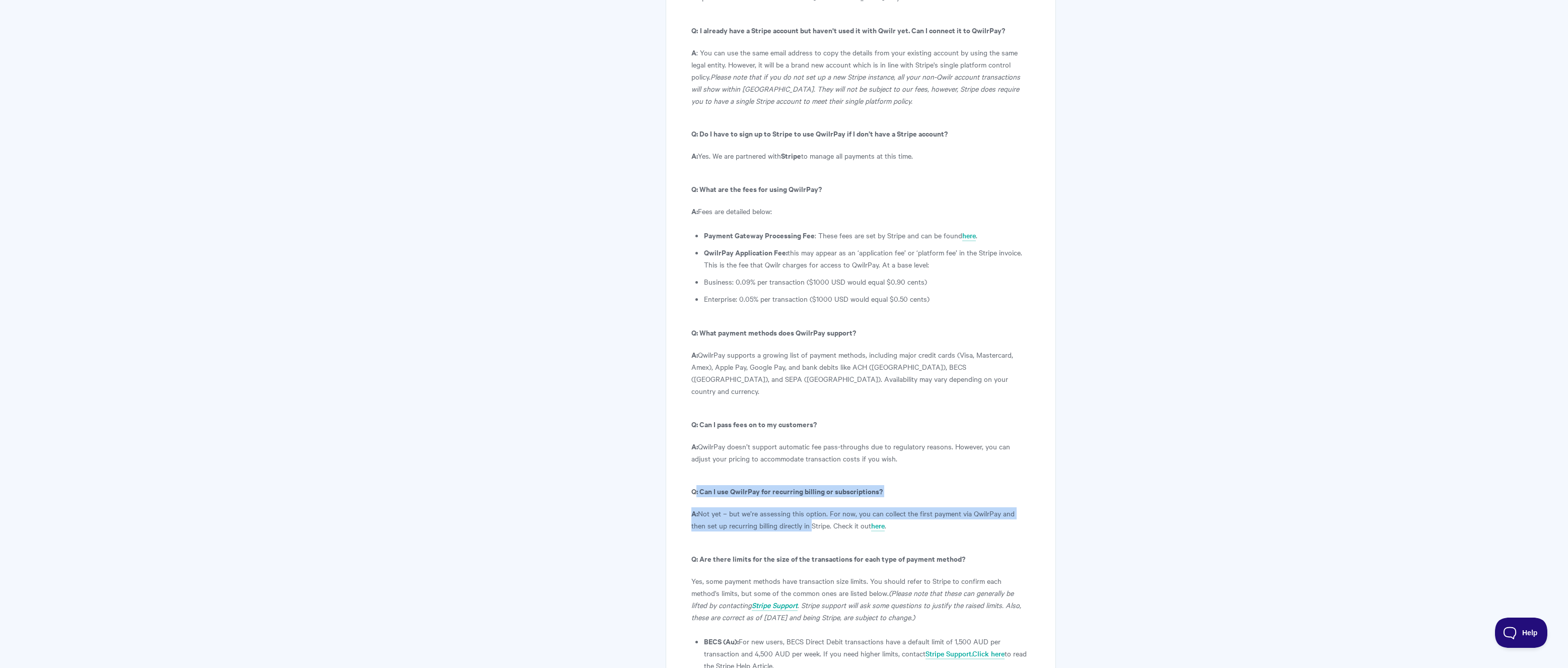
drag, startPoint x: 696, startPoint y: 359, endPoint x: 797, endPoint y: 388, distance: 105.1
click at [799, 507] on p "A: Not yet – but we’re assessing this option. For now, you can collect the firs…" at bounding box center [860, 519] width 339 height 24
drag, startPoint x: 829, startPoint y: 390, endPoint x: 782, endPoint y: 392, distance: 47.0
click at [782, 507] on p "A: Not yet – but we’re assessing this option. For now, you can collect the firs…" at bounding box center [860, 519] width 339 height 24
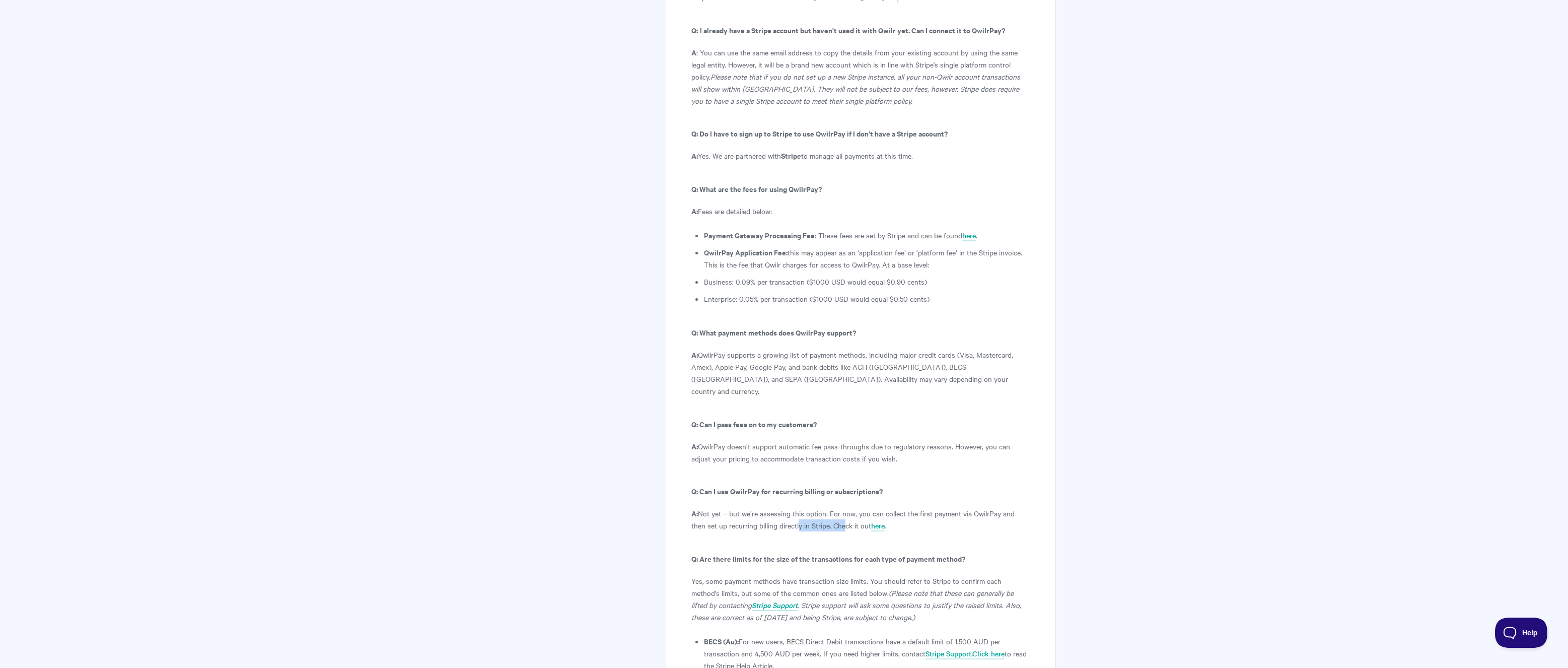
click at [782, 507] on p "A: Not yet – but we’re assessing this option. For now, you can collect the firs…" at bounding box center [860, 519] width 339 height 24
click at [871, 520] on link "here" at bounding box center [878, 525] width 13 height 11
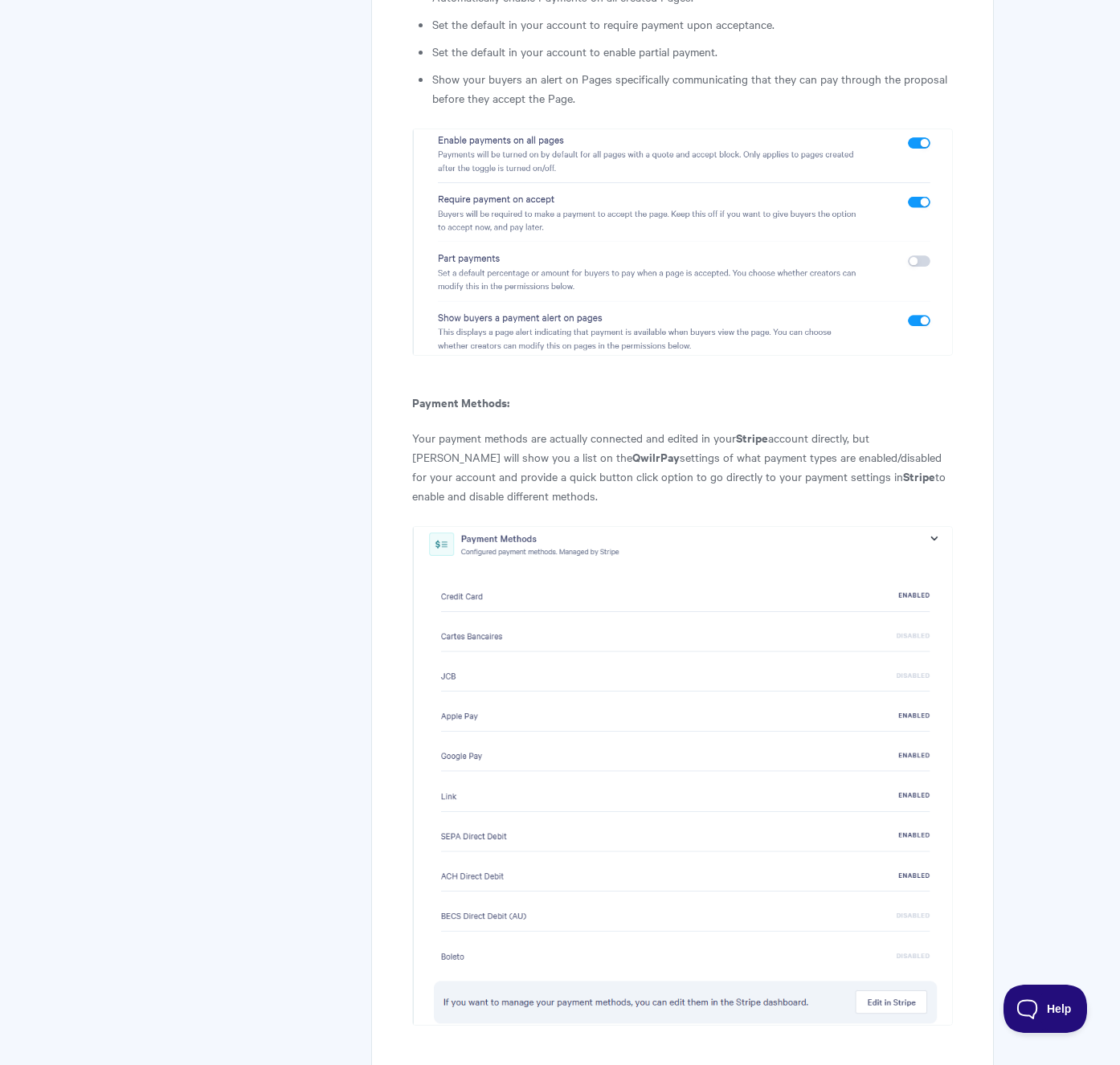
scroll to position [6584, 0]
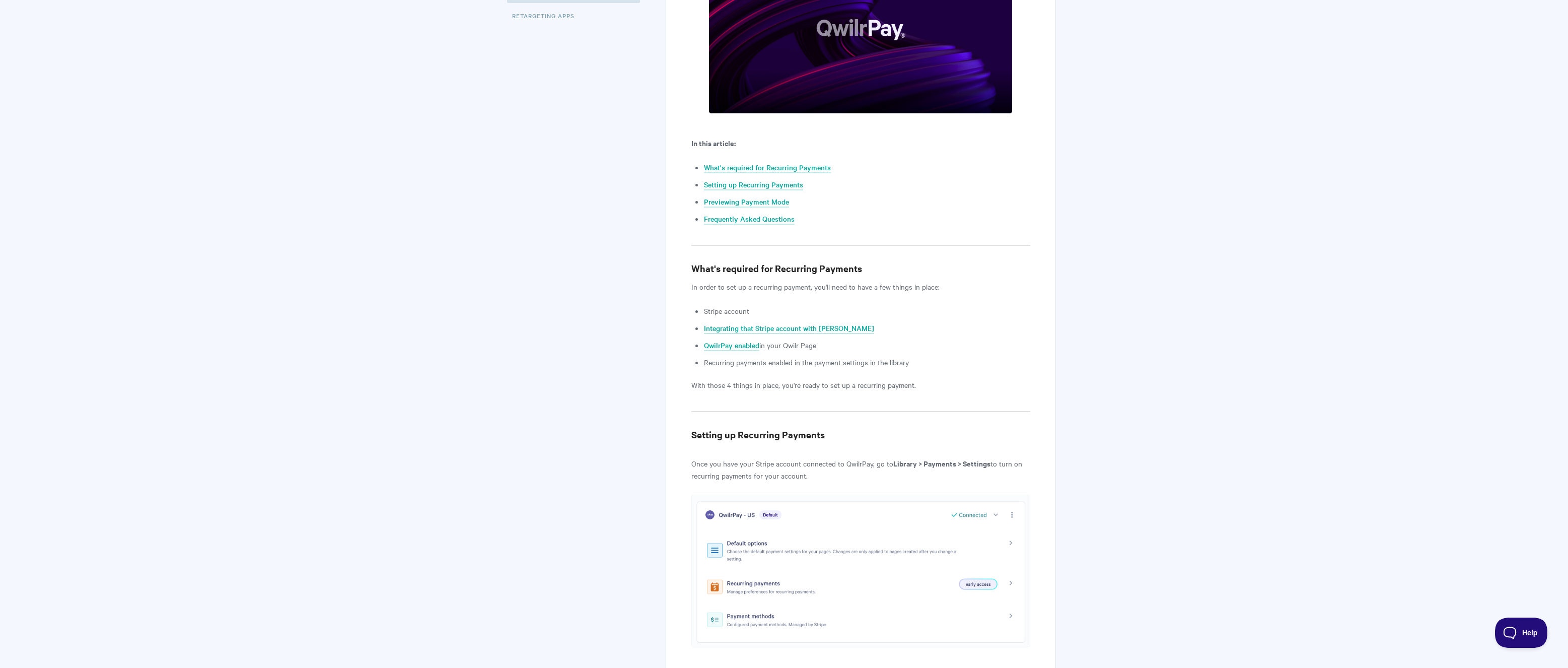
scroll to position [403, 0]
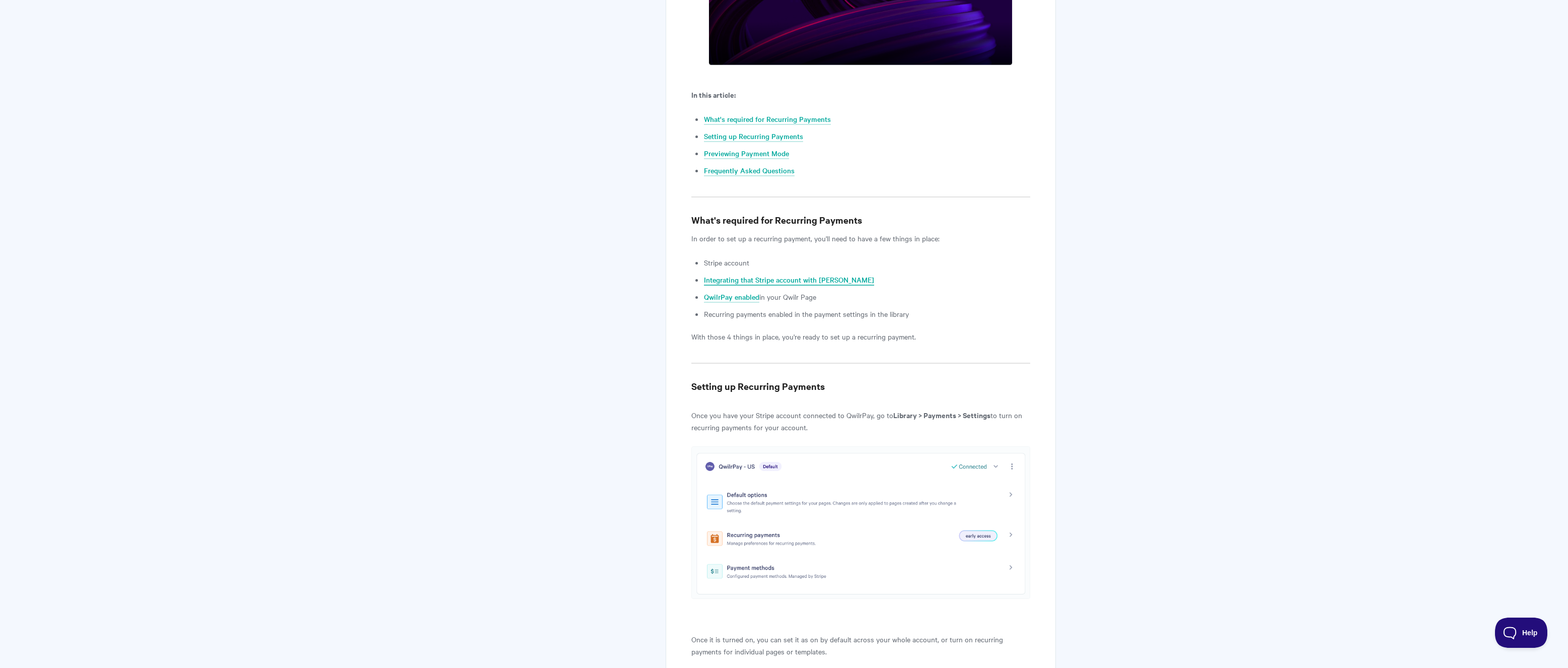
click at [722, 280] on link "Integrating that Stripe account with [PERSON_NAME]" at bounding box center [789, 280] width 170 height 11
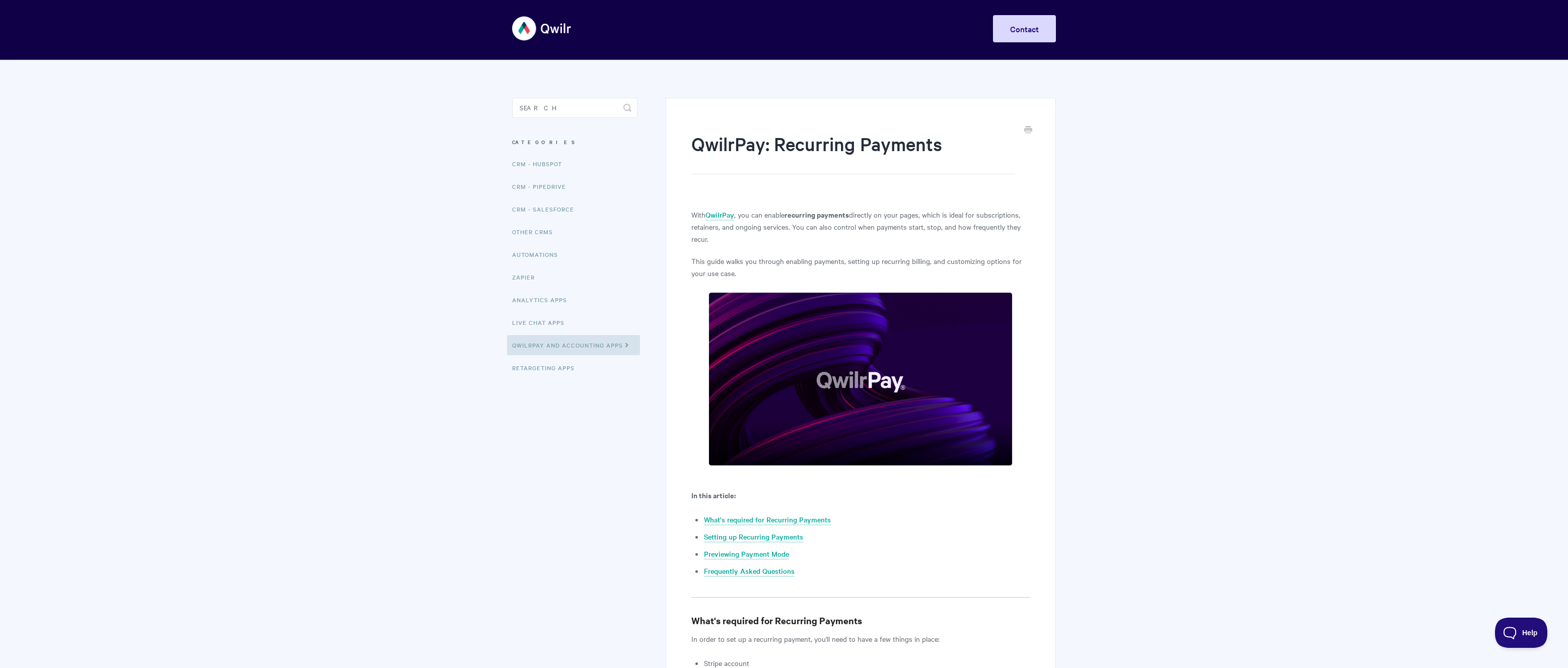
scroll to position [0, 0]
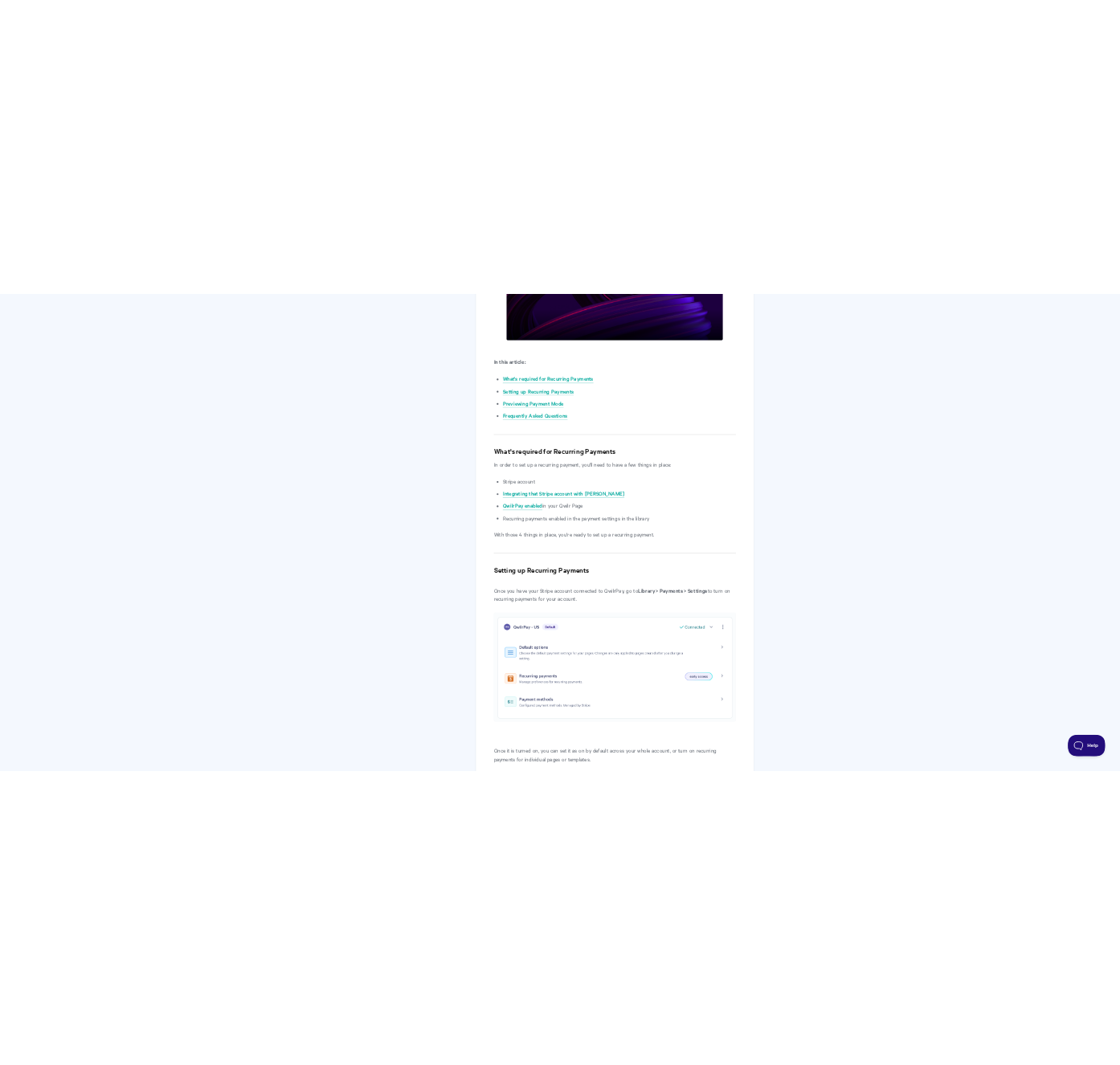
scroll to position [643, 0]
